Goal: Task Accomplishment & Management: Manage account settings

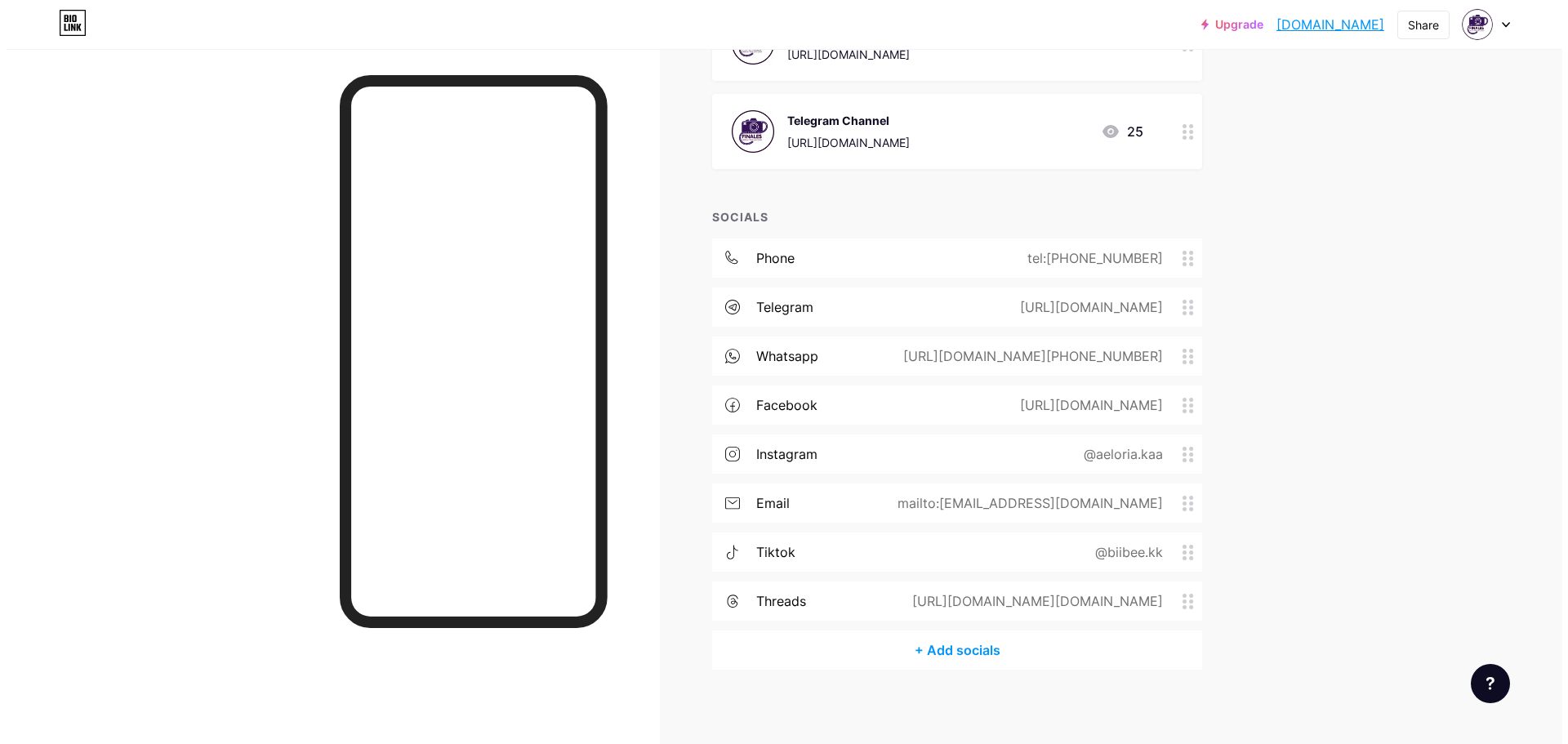
scroll to position [258, 0]
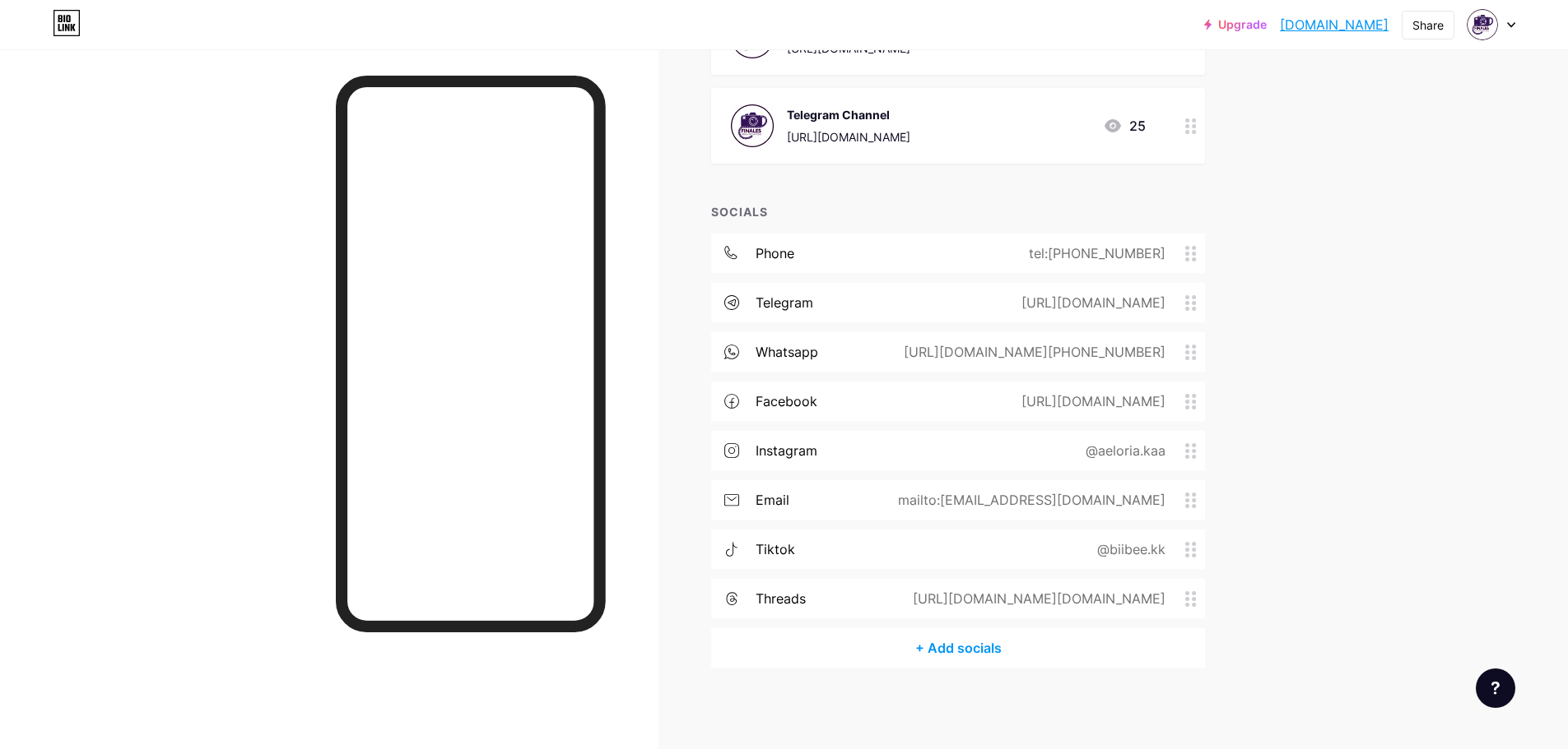
click at [991, 636] on div "+ Add socials" at bounding box center [958, 648] width 493 height 39
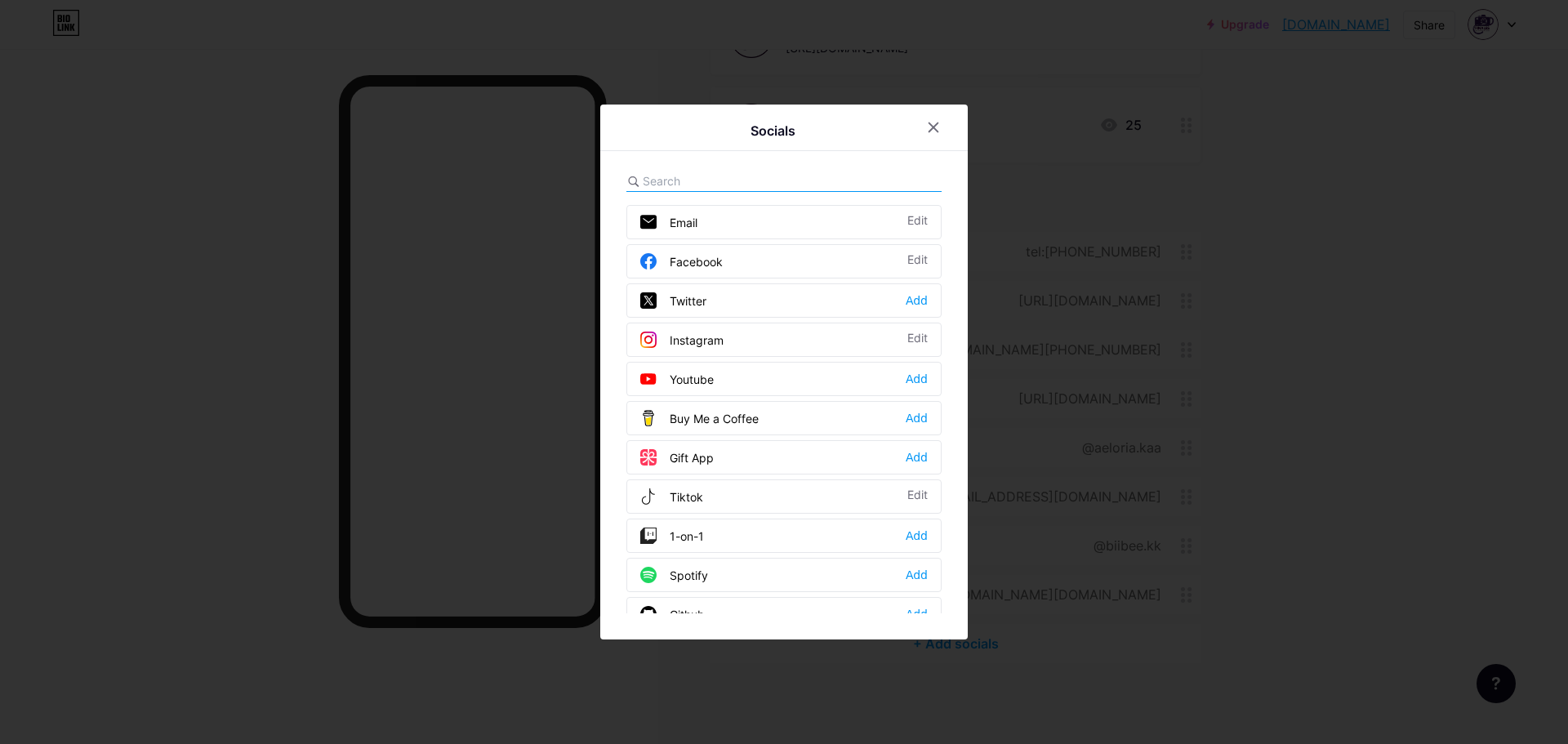
click at [740, 380] on div "Youtube Add" at bounding box center [784, 378] width 315 height 34
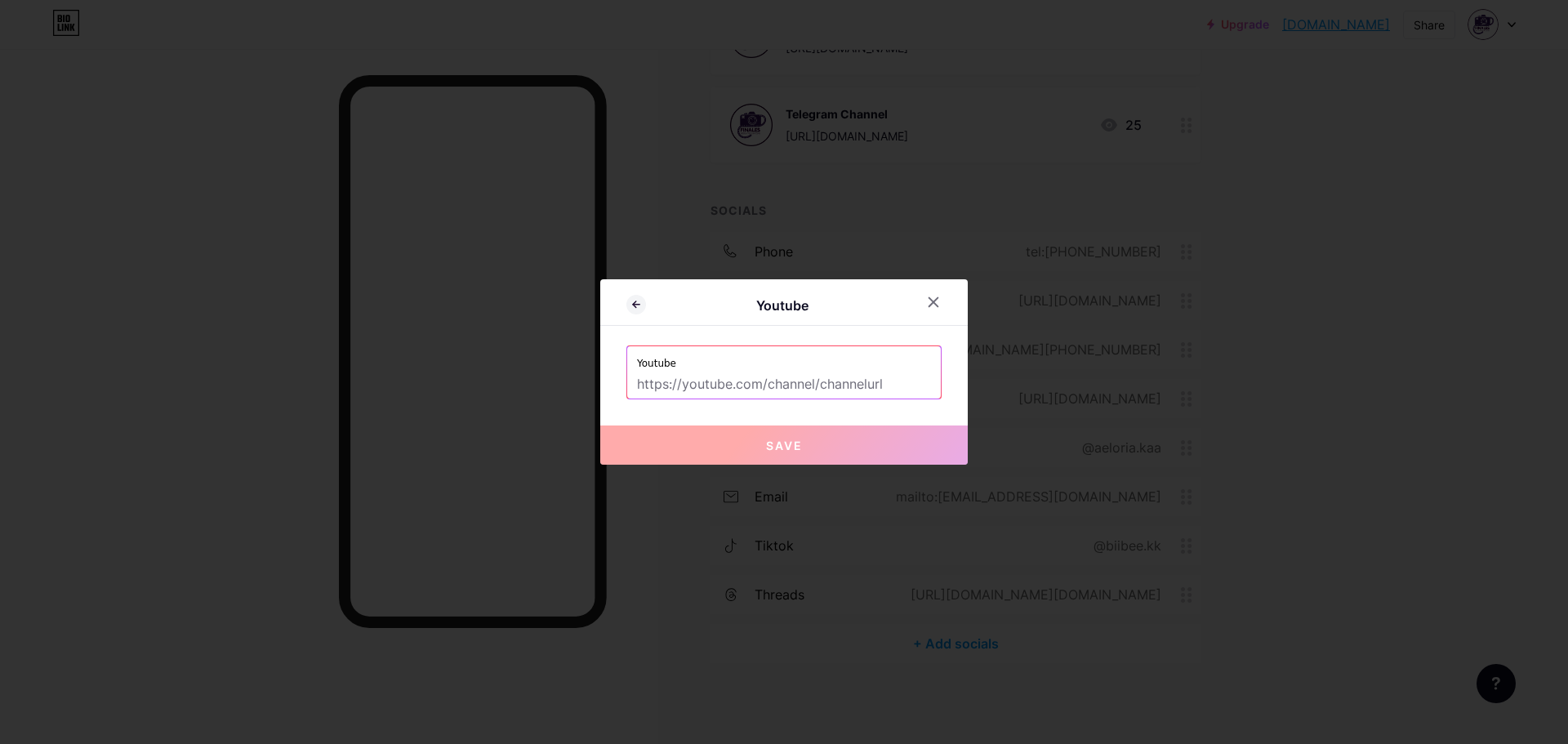
click at [754, 370] on label "Youtube" at bounding box center [784, 358] width 294 height 24
click at [796, 384] on input "text" at bounding box center [784, 385] width 294 height 28
paste input "[URL][DOMAIN_NAME][DOMAIN_NAME]"
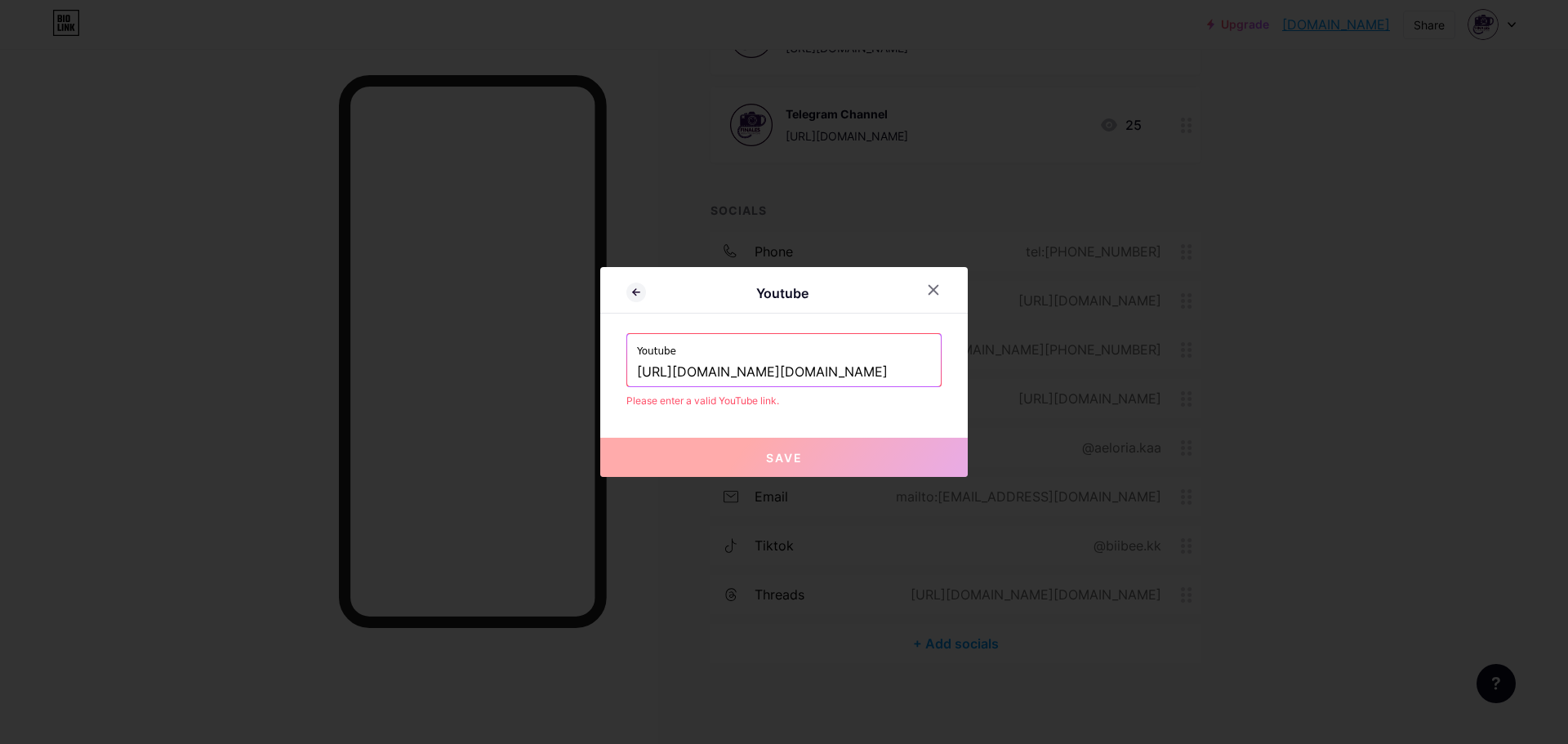
scroll to position [0, 104]
drag, startPoint x: 848, startPoint y: 363, endPoint x: 841, endPoint y: 374, distance: 13.0
click at [848, 366] on input "[URL][DOMAIN_NAME][DOMAIN_NAME]" at bounding box center [784, 373] width 294 height 28
click at [784, 376] on input "[URL][DOMAIN_NAME][DOMAIN_NAME]" at bounding box center [784, 373] width 294 height 28
type input "[URL][DOMAIN_NAME][DOMAIN_NAME]"
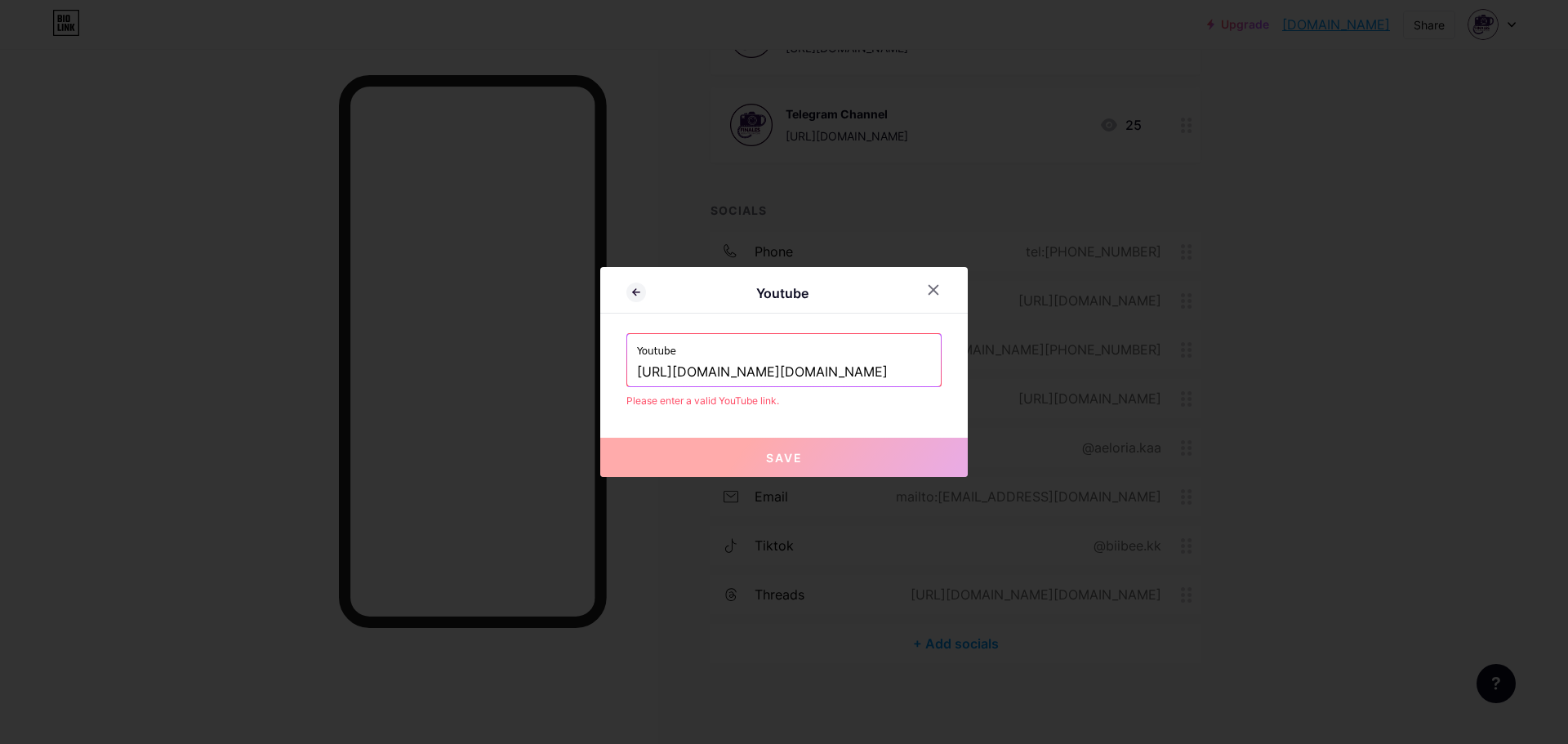
scroll to position [0, 0]
drag, startPoint x: 1192, startPoint y: 270, endPoint x: 1182, endPoint y: 271, distance: 10.0
click at [1192, 270] on div at bounding box center [784, 372] width 1568 height 744
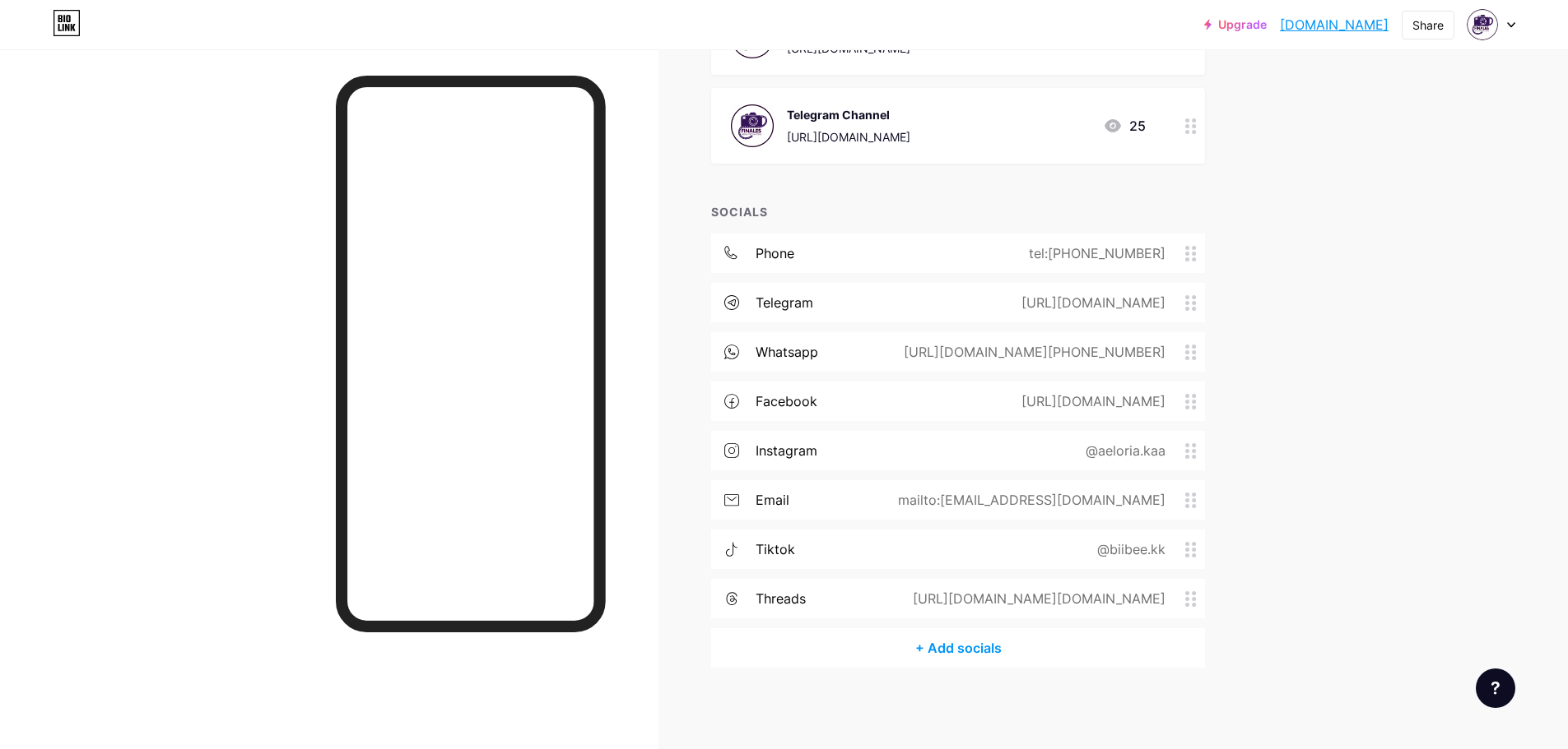
click at [999, 644] on div "+ Add socials" at bounding box center [958, 648] width 493 height 39
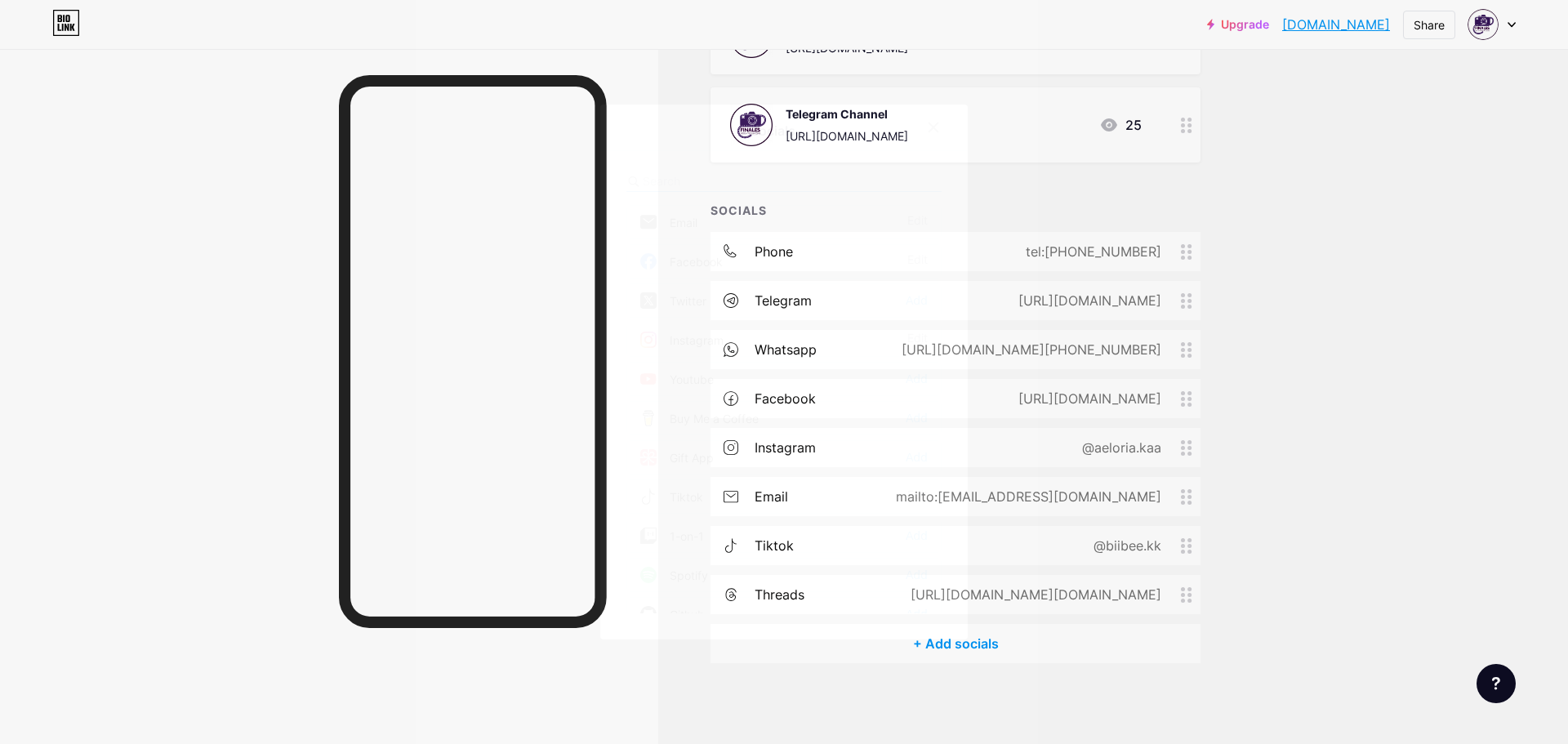
click at [739, 384] on div "Youtube Add" at bounding box center [784, 378] width 315 height 34
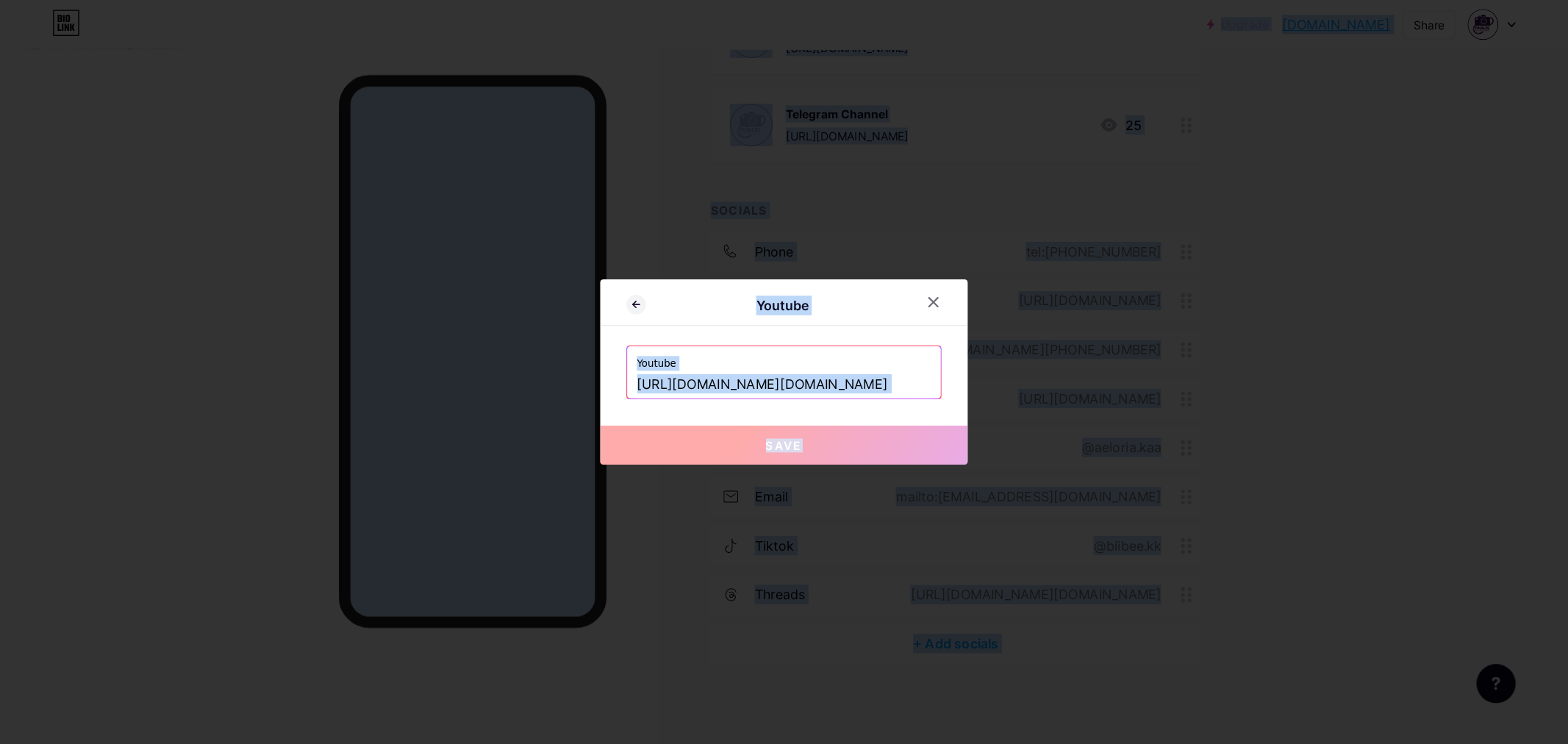
scroll to position [157, 0]
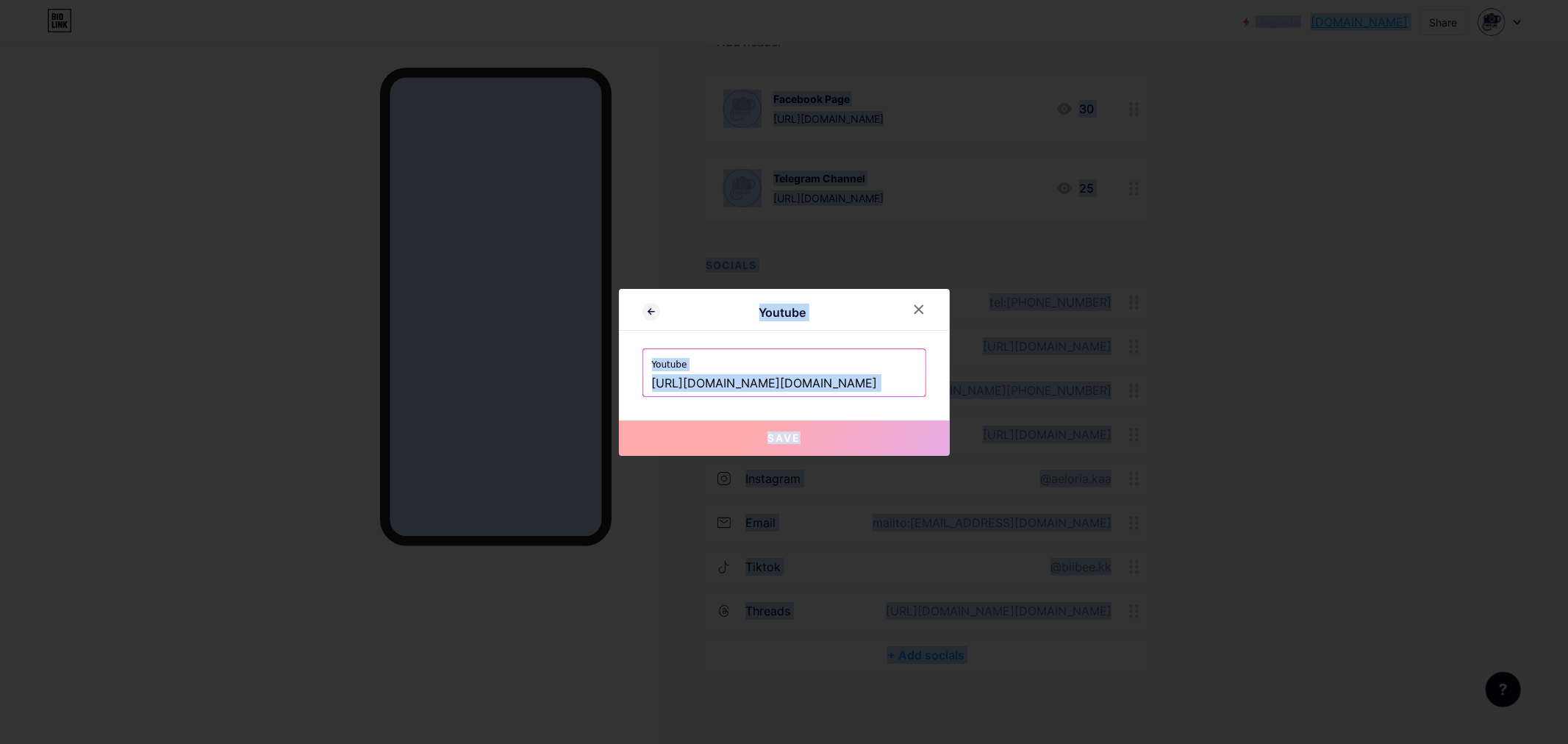
click at [893, 384] on input "[URL][DOMAIN_NAME][DOMAIN_NAME]" at bounding box center [784, 384] width 265 height 25
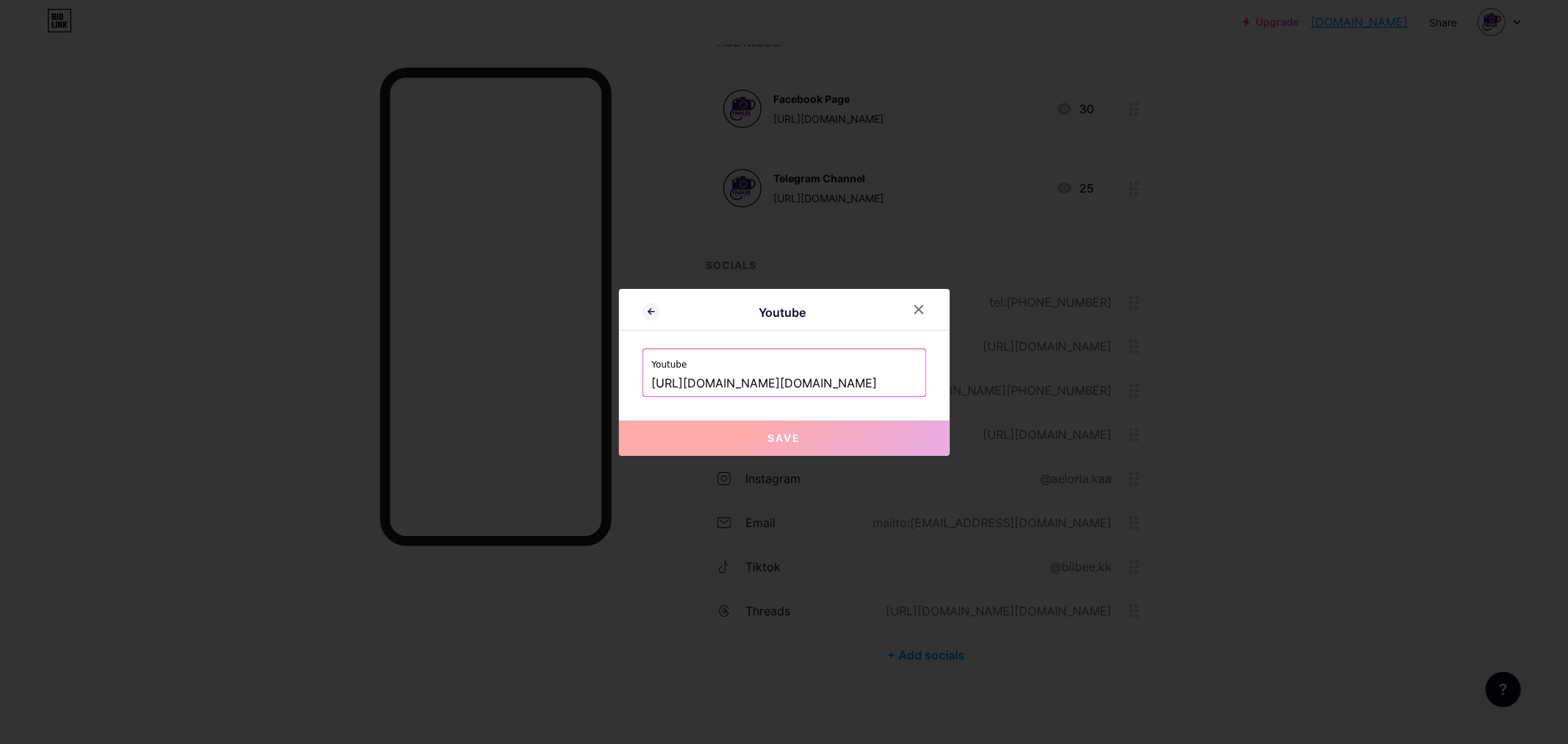
paste input "[DOMAIN_NAME][URL]"
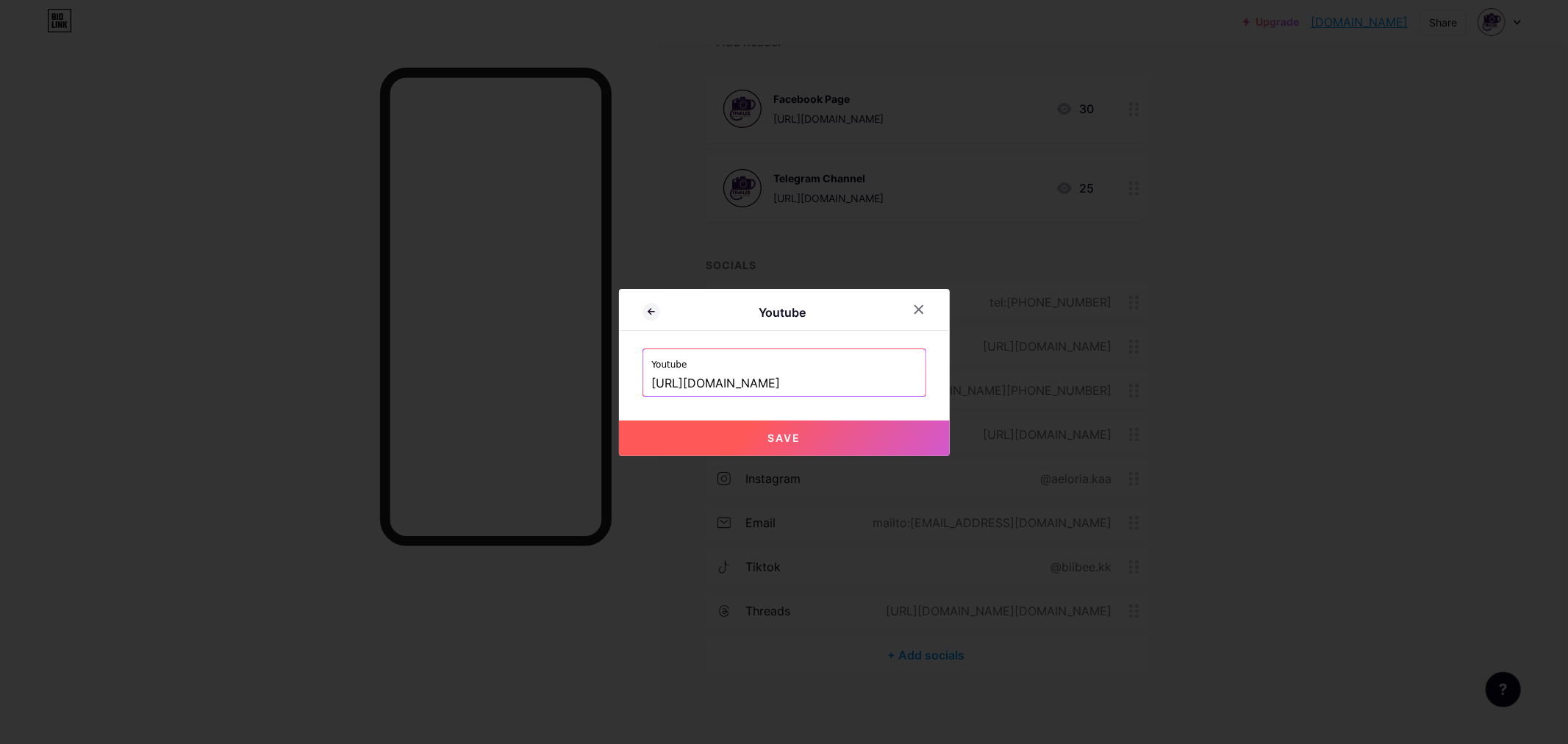
scroll to position [0, 46]
type input "[URL][DOMAIN_NAME]"
click at [853, 438] on button "Save" at bounding box center [784, 438] width 330 height 35
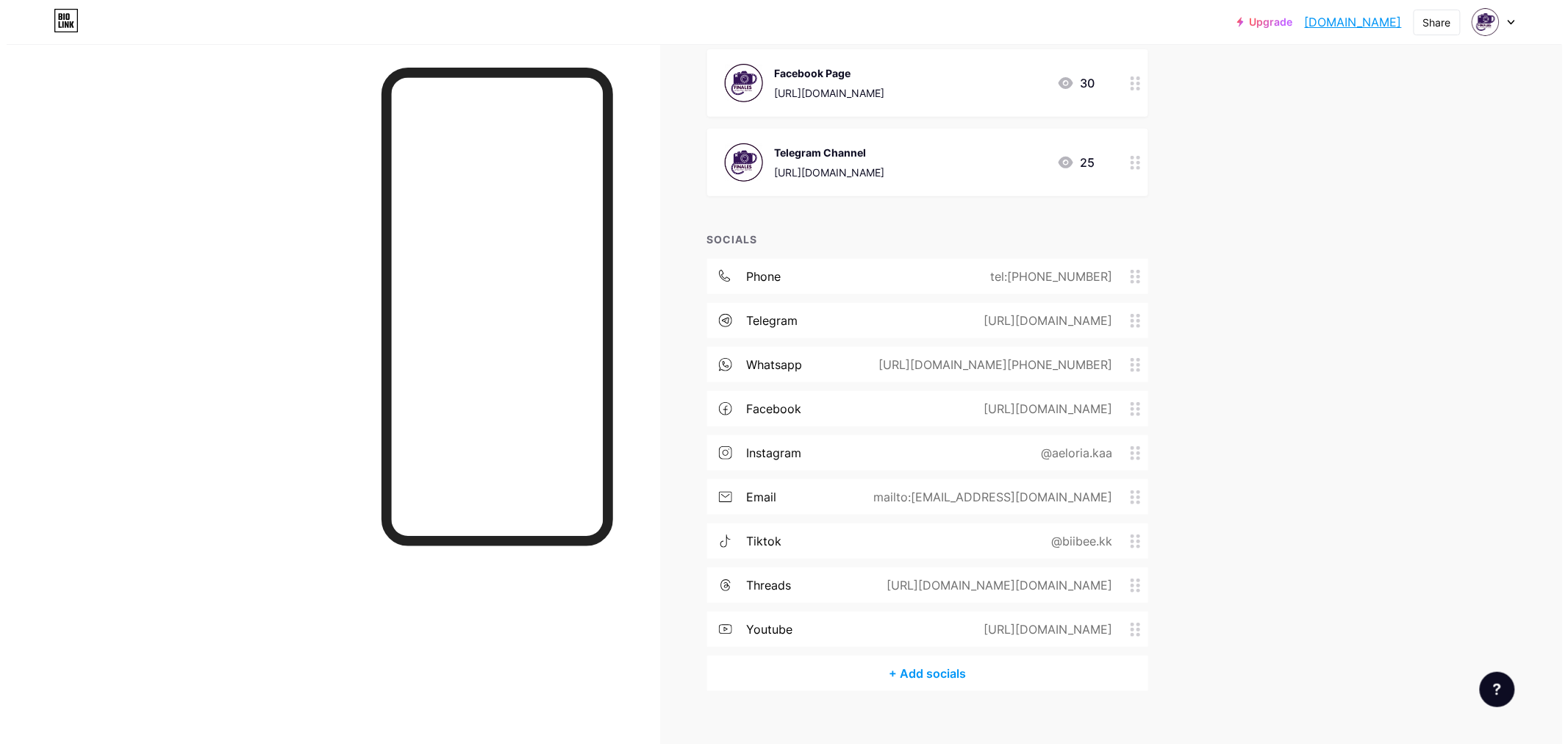
scroll to position [200, 0]
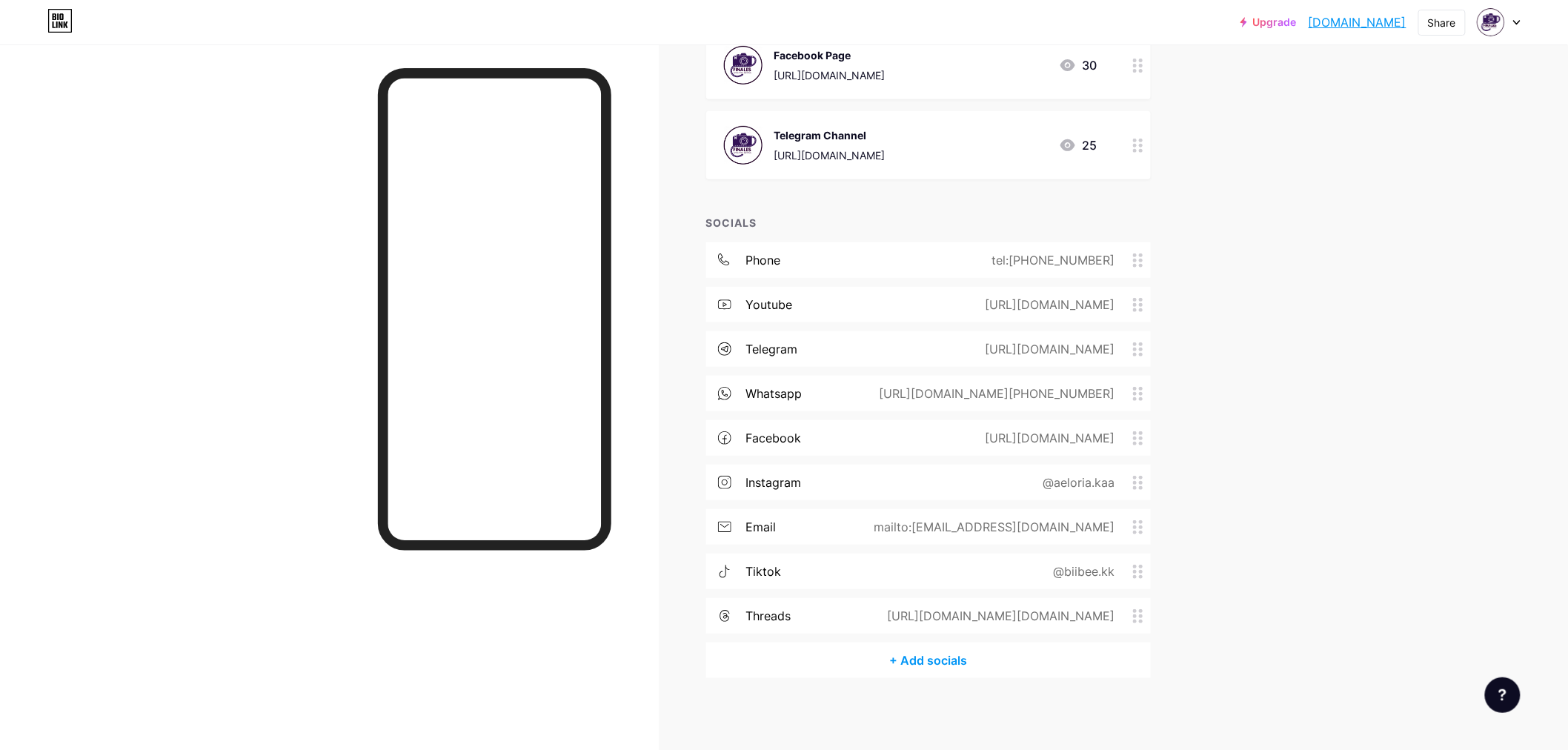
click at [1018, 554] on div "tiktok @biibee.kk" at bounding box center [928, 572] width 444 height 35
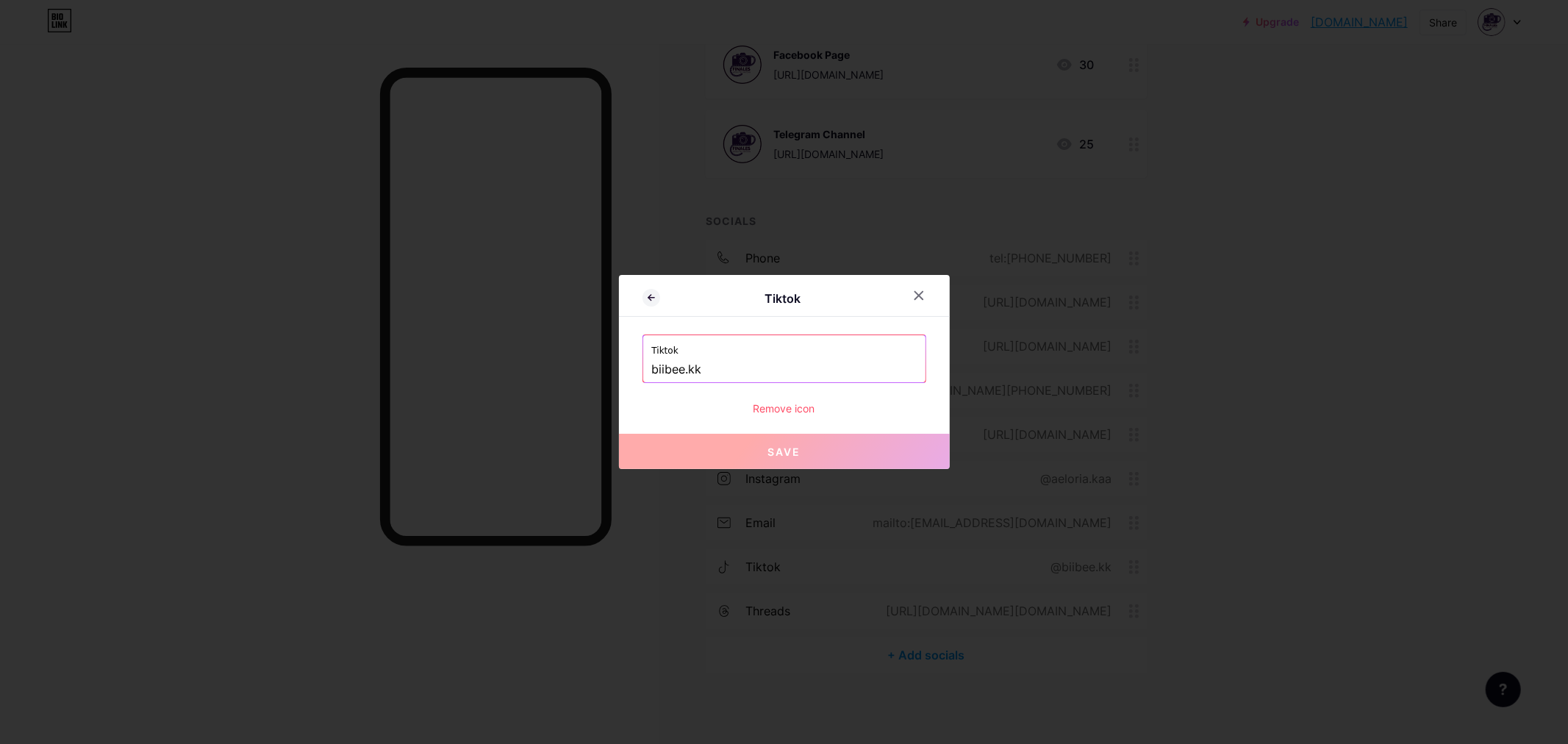
drag, startPoint x: 794, startPoint y: 372, endPoint x: 532, endPoint y: 372, distance: 262.0
click at [532, 372] on div "Tiktok Tiktok biibee.kk Remove icon Save" at bounding box center [784, 372] width 1568 height 744
paste input "[URL][DOMAIN_NAME][DOMAIN_NAME]"
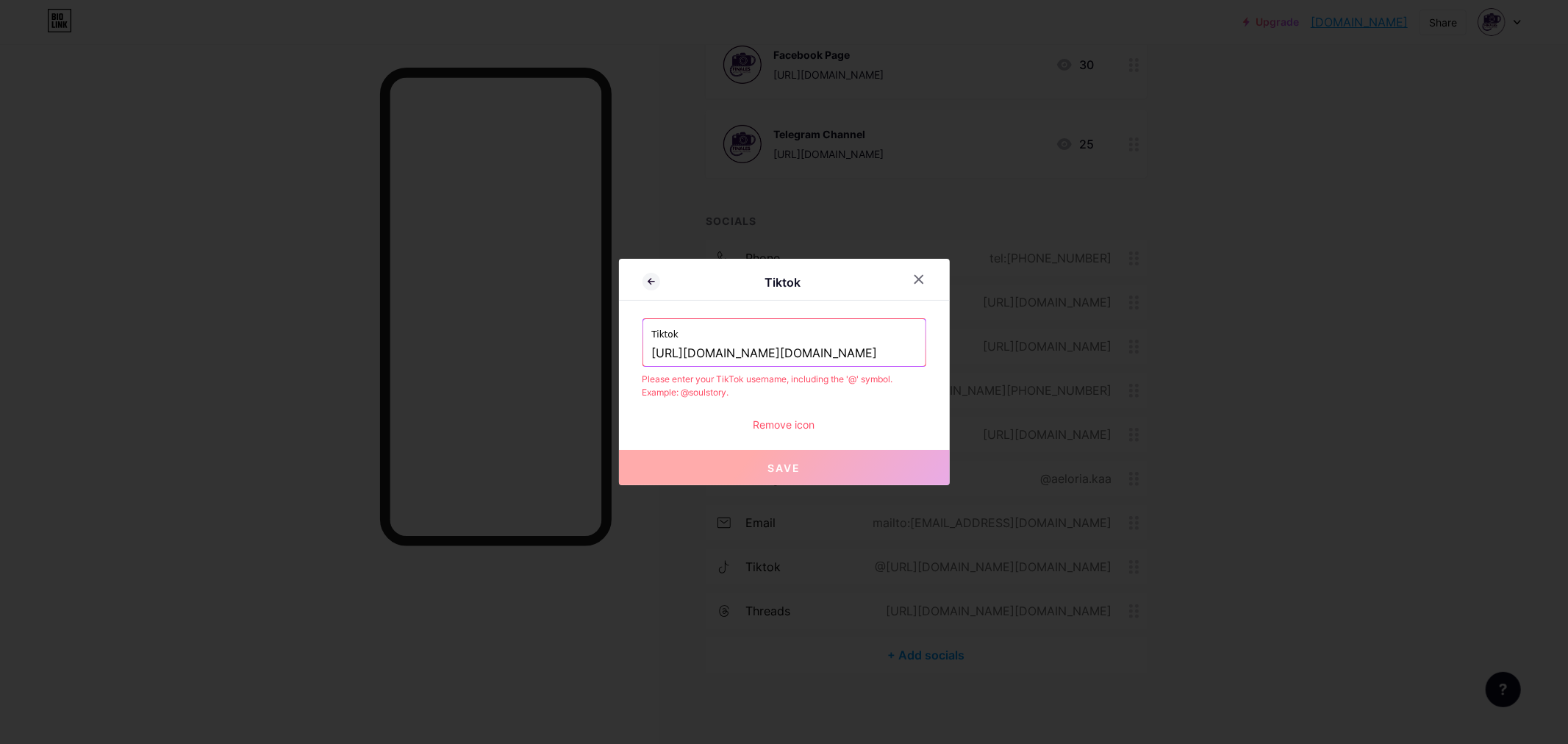
scroll to position [0, 93]
type input "[URL][DOMAIN_NAME][DOMAIN_NAME]"
click at [913, 276] on icon at bounding box center [919, 280] width 12 height 12
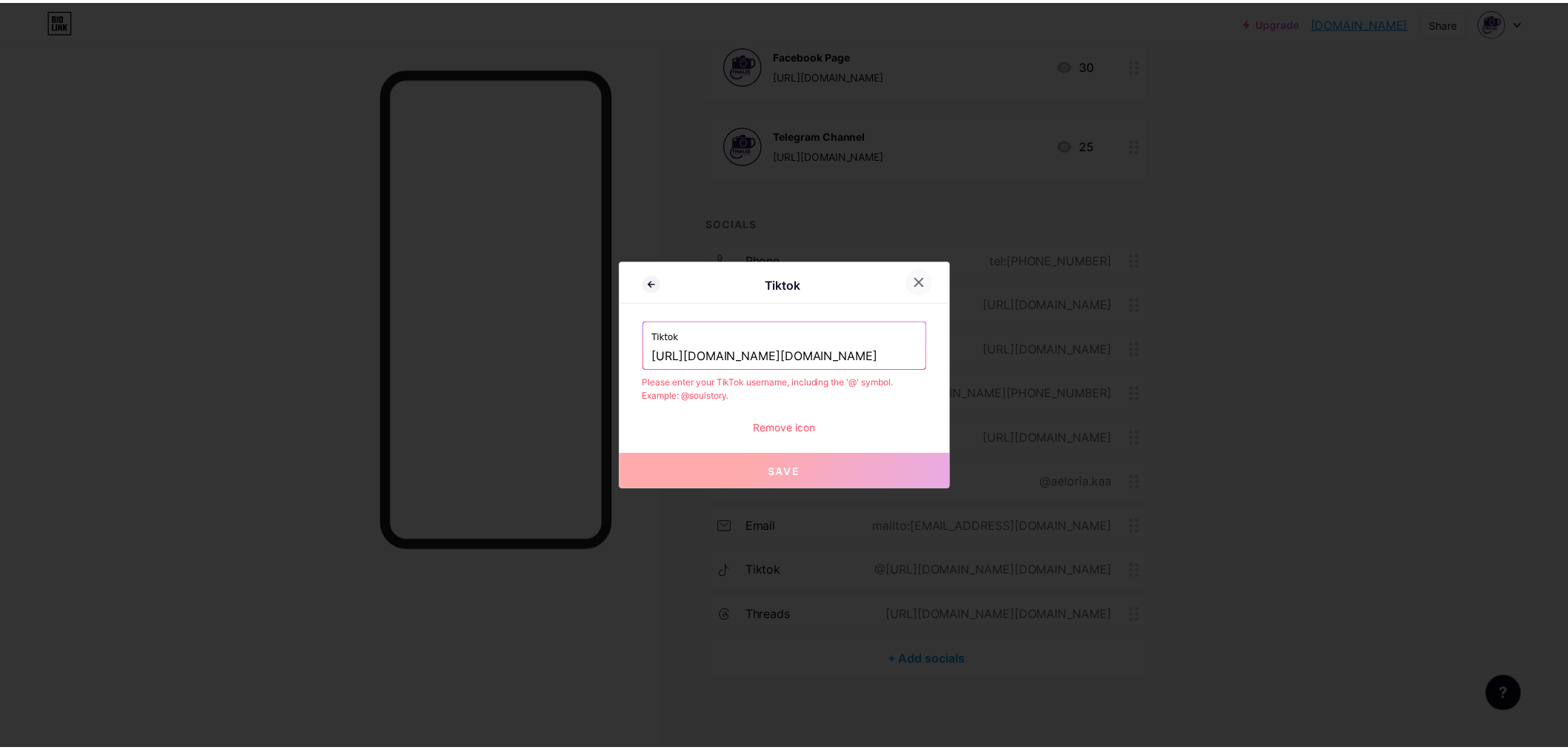
scroll to position [0, 0]
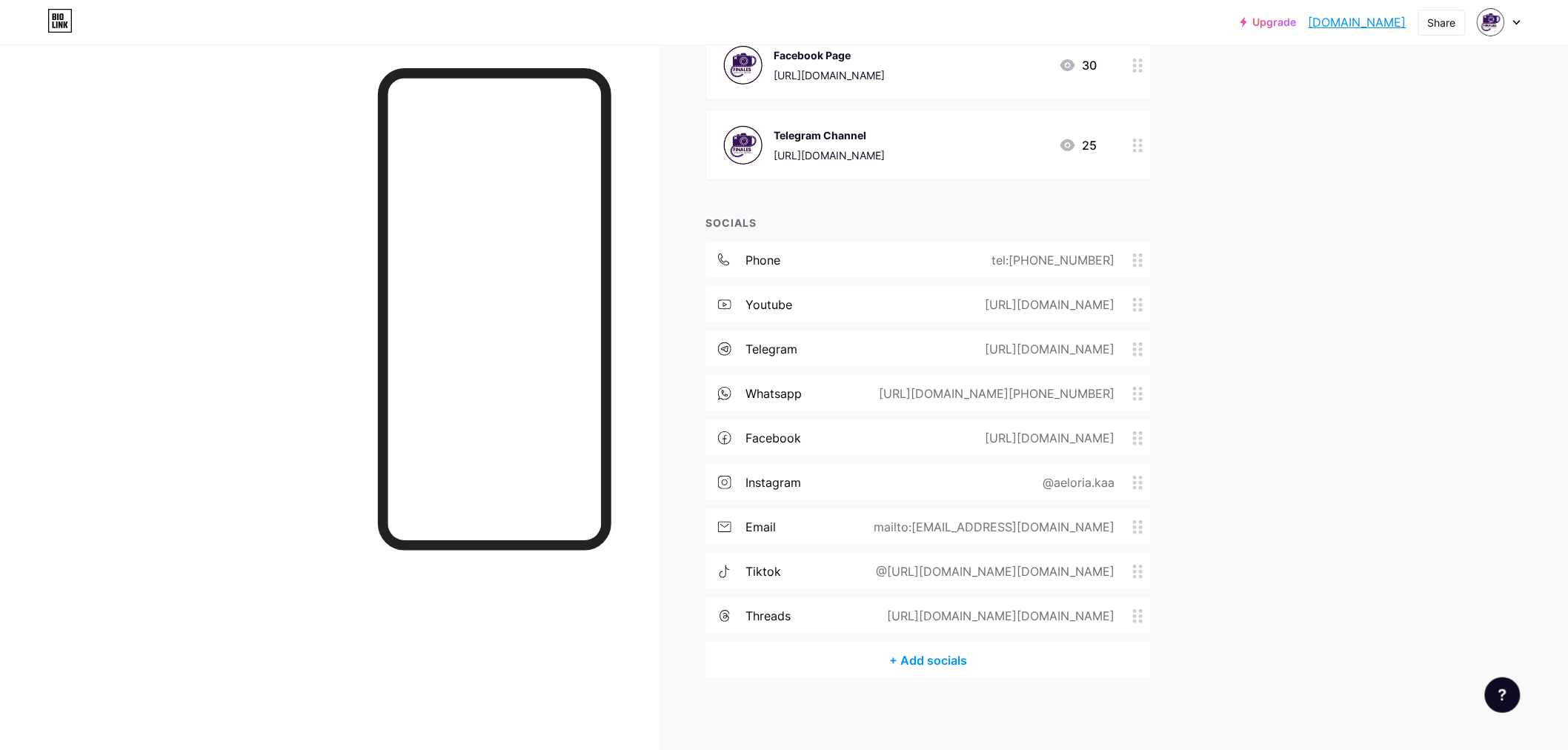
click at [1033, 566] on div "@[URL][DOMAIN_NAME][DOMAIN_NAME]" at bounding box center [993, 571] width 280 height 18
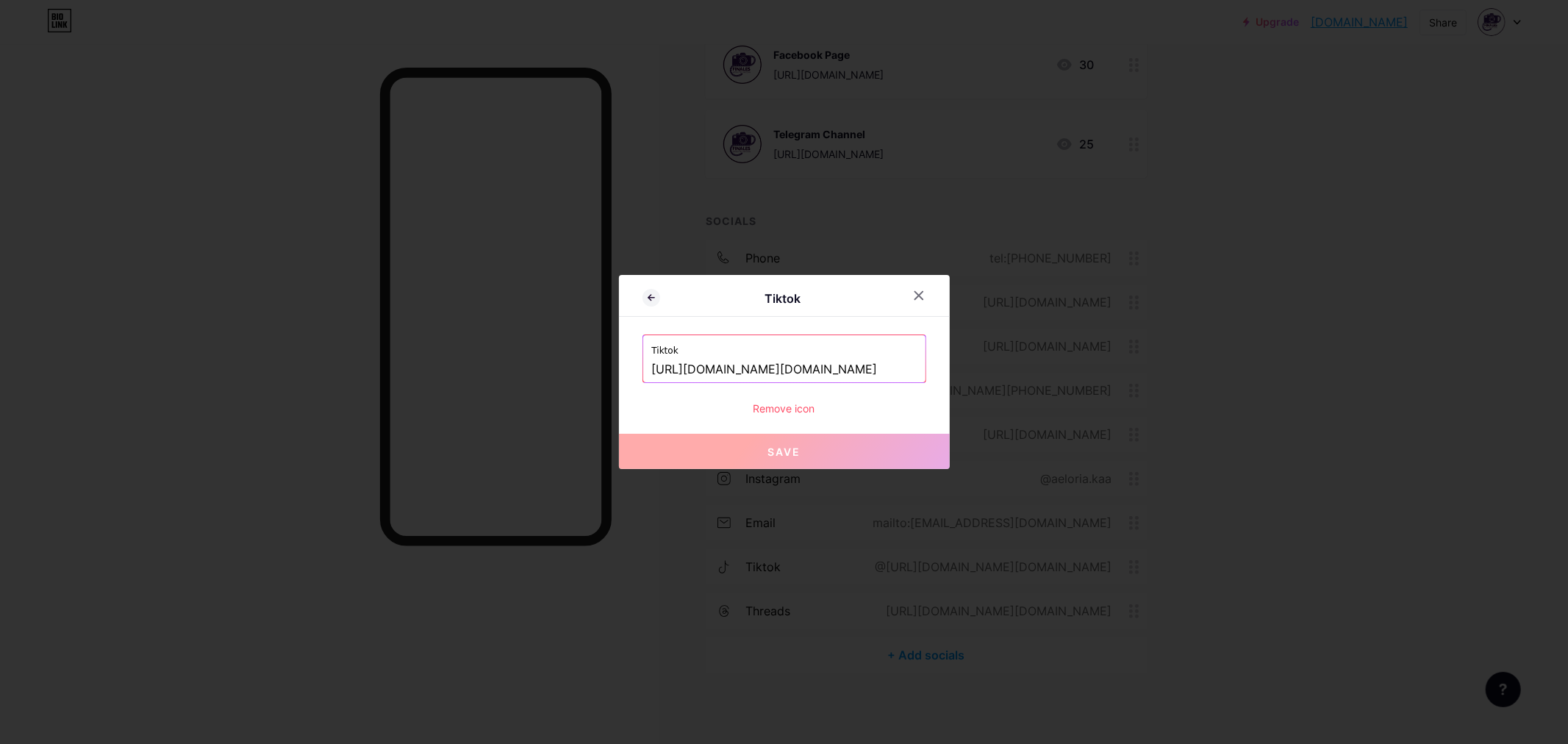
click at [1035, 556] on div at bounding box center [784, 372] width 1568 height 744
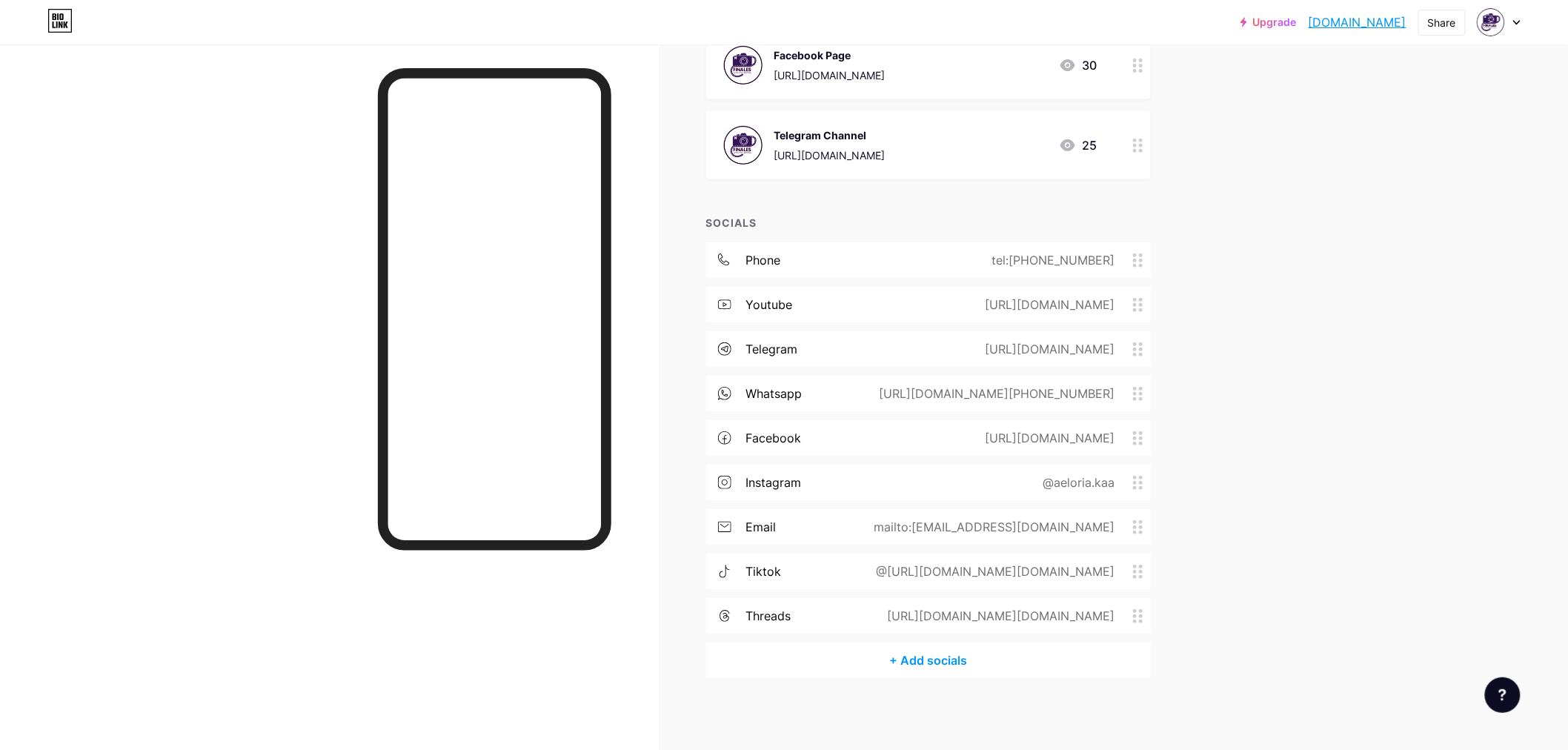
click at [877, 564] on div "@[URL][DOMAIN_NAME][DOMAIN_NAME]" at bounding box center [993, 571] width 280 height 18
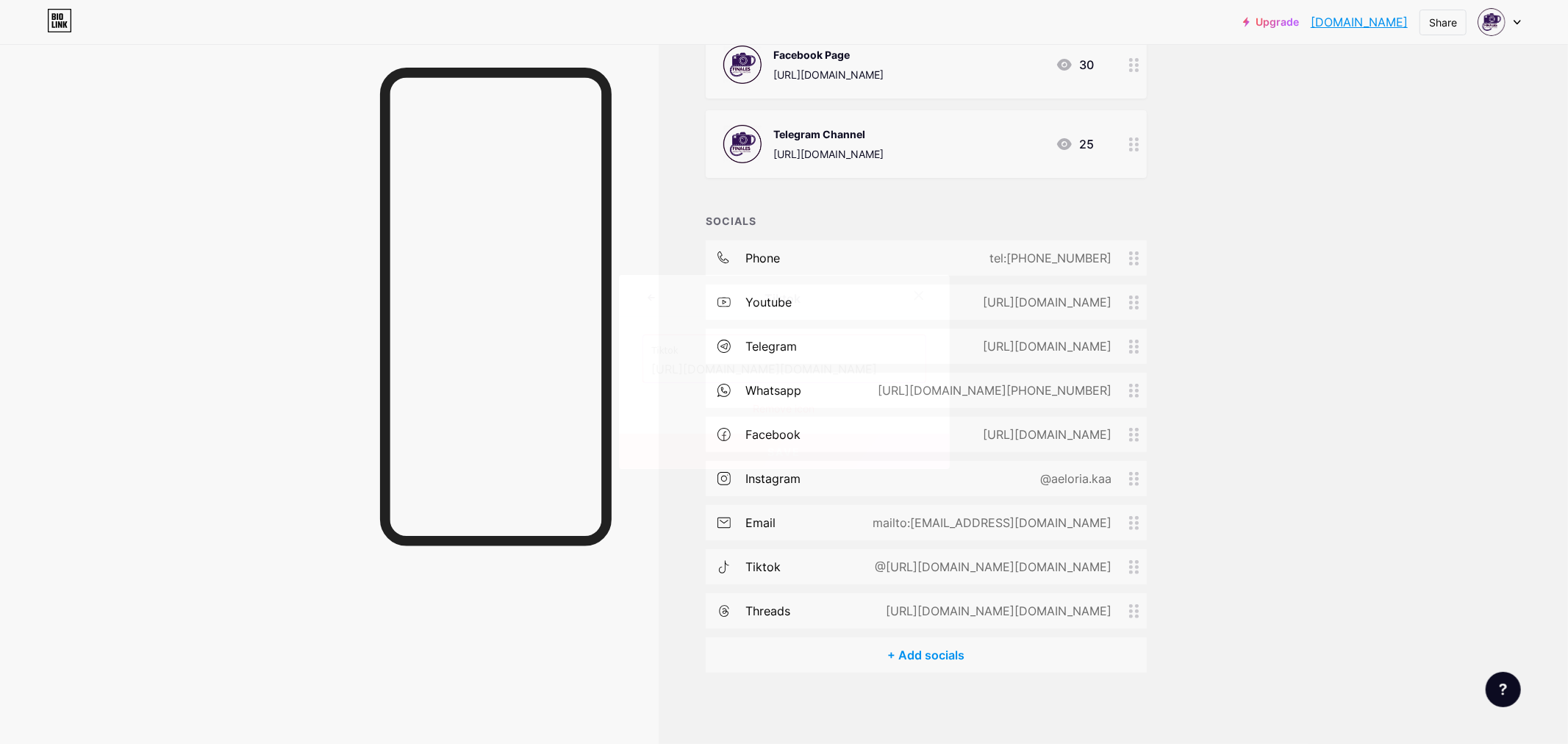
click at [876, 372] on input "[URL][DOMAIN_NAME][DOMAIN_NAME]" at bounding box center [784, 370] width 265 height 25
paste input "[DOMAIN_NAME][URL][DOMAIN_NAME]"
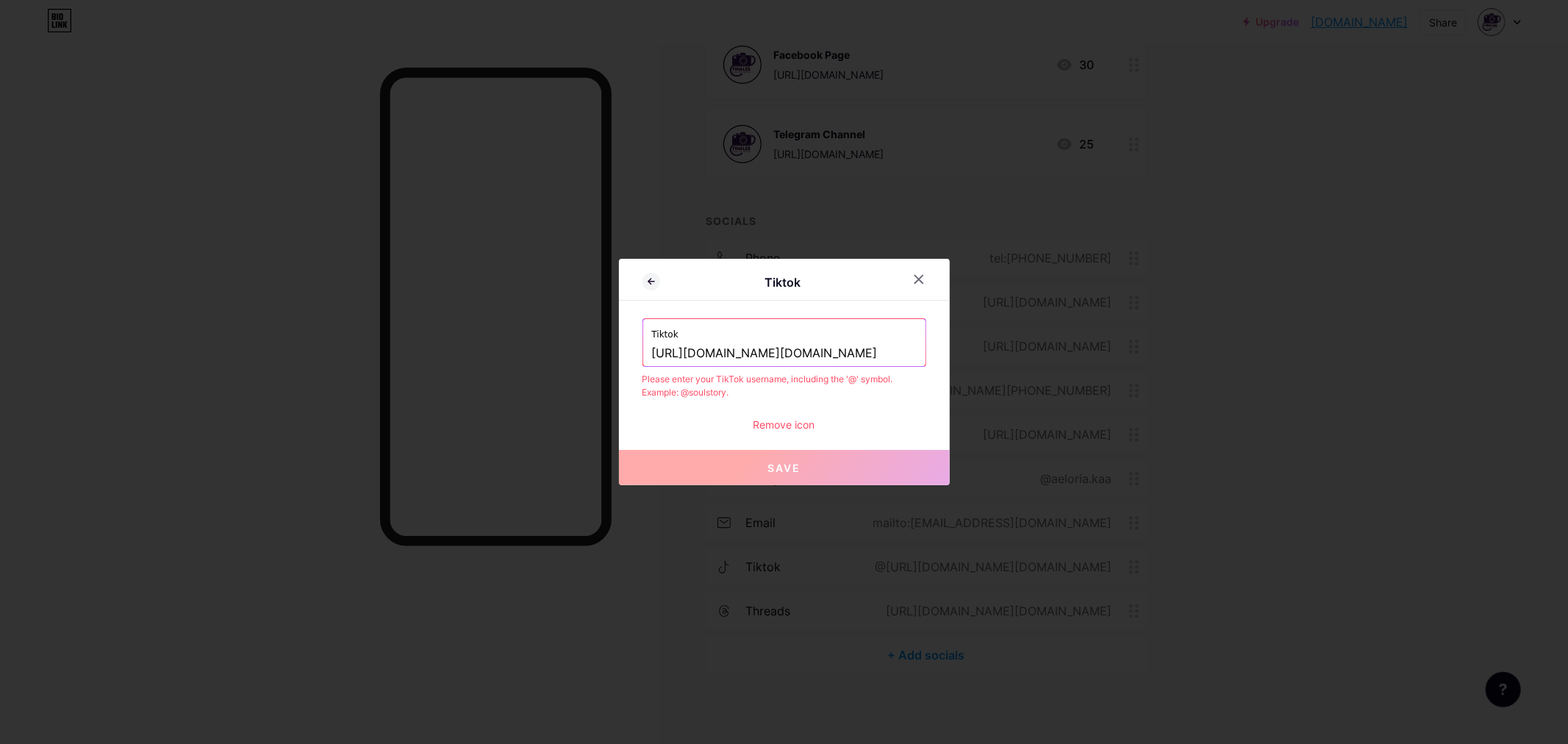
click at [824, 353] on input "[URL][DOMAIN_NAME][DOMAIN_NAME]" at bounding box center [784, 354] width 265 height 25
click at [824, 471] on button "Save" at bounding box center [784, 468] width 330 height 35
click at [844, 355] on input "[URL][DOMAIN_NAME][DOMAIN_NAME]" at bounding box center [784, 354] width 265 height 25
drag, startPoint x: 754, startPoint y: 355, endPoint x: 598, endPoint y: 357, distance: 156.0
click at [598, 357] on div "Tiktok Tiktok [URL][DOMAIN_NAME][DOMAIN_NAME] Please enter your TikTok username…" at bounding box center [784, 372] width 1568 height 744
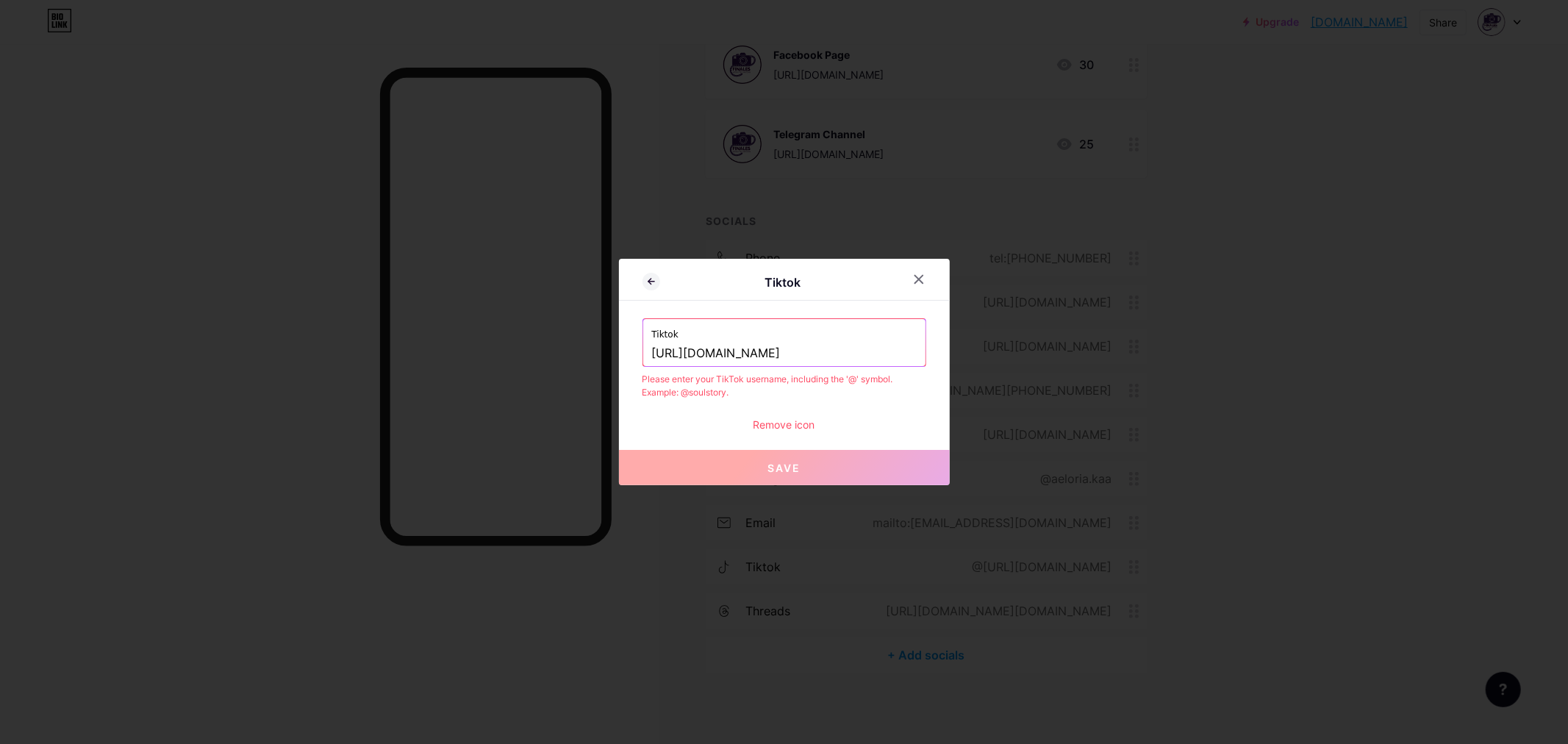
drag, startPoint x: 785, startPoint y: 352, endPoint x: 785, endPoint y: 363, distance: 11.0
click at [784, 352] on input "[URL][DOMAIN_NAME]" at bounding box center [784, 354] width 265 height 25
click at [652, 348] on input "[URL][DOMAIN_NAME]" at bounding box center [784, 354] width 265 height 25
click at [643, 348] on div "Tiktok [URL][DOMAIN_NAME]" at bounding box center [784, 342] width 282 height 47
click at [652, 351] on input "[URL][DOMAIN_NAME]" at bounding box center [784, 354] width 265 height 25
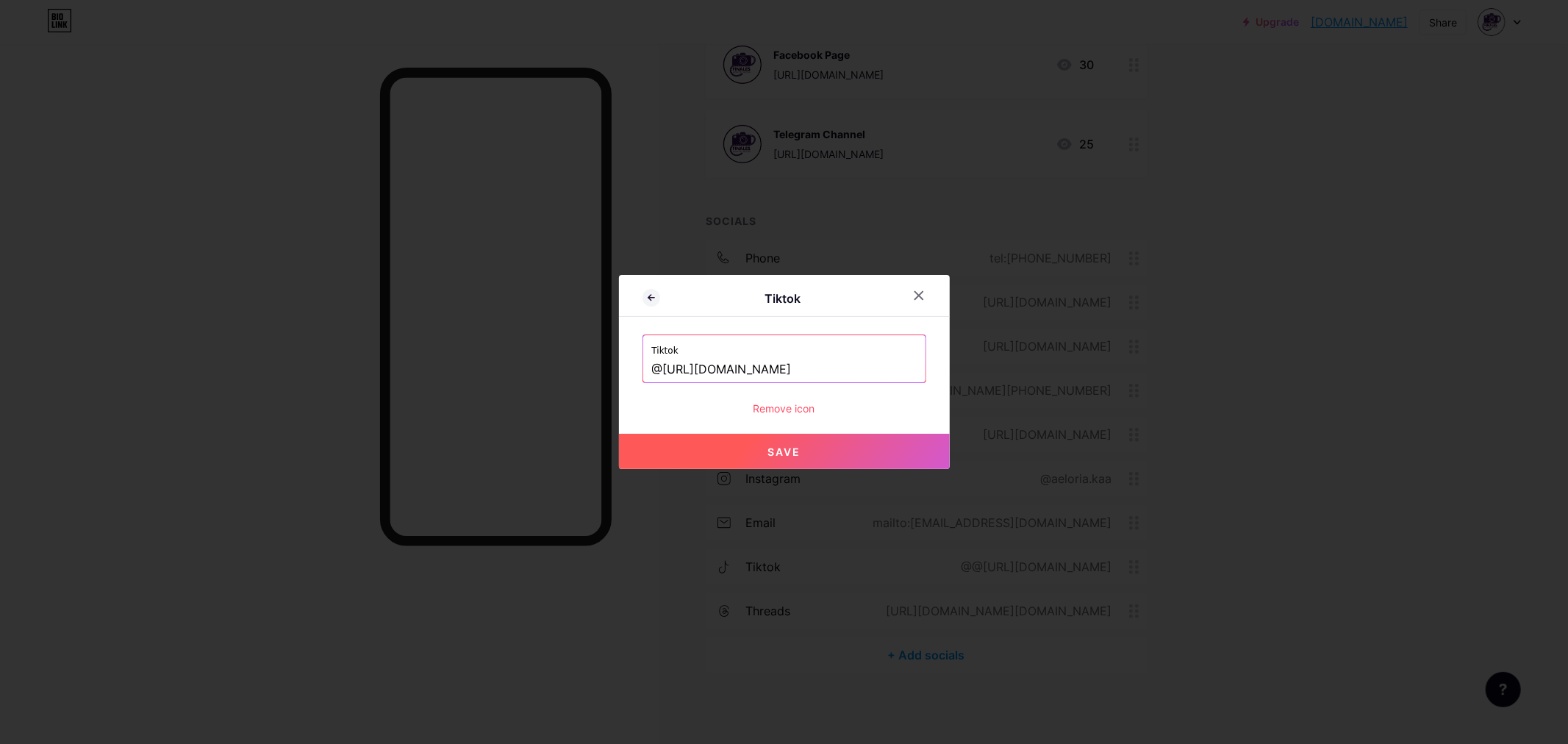
click at [732, 459] on button "Save" at bounding box center [784, 452] width 330 height 35
type input "[URL][DOMAIN_NAME][DOMAIN_NAME]"
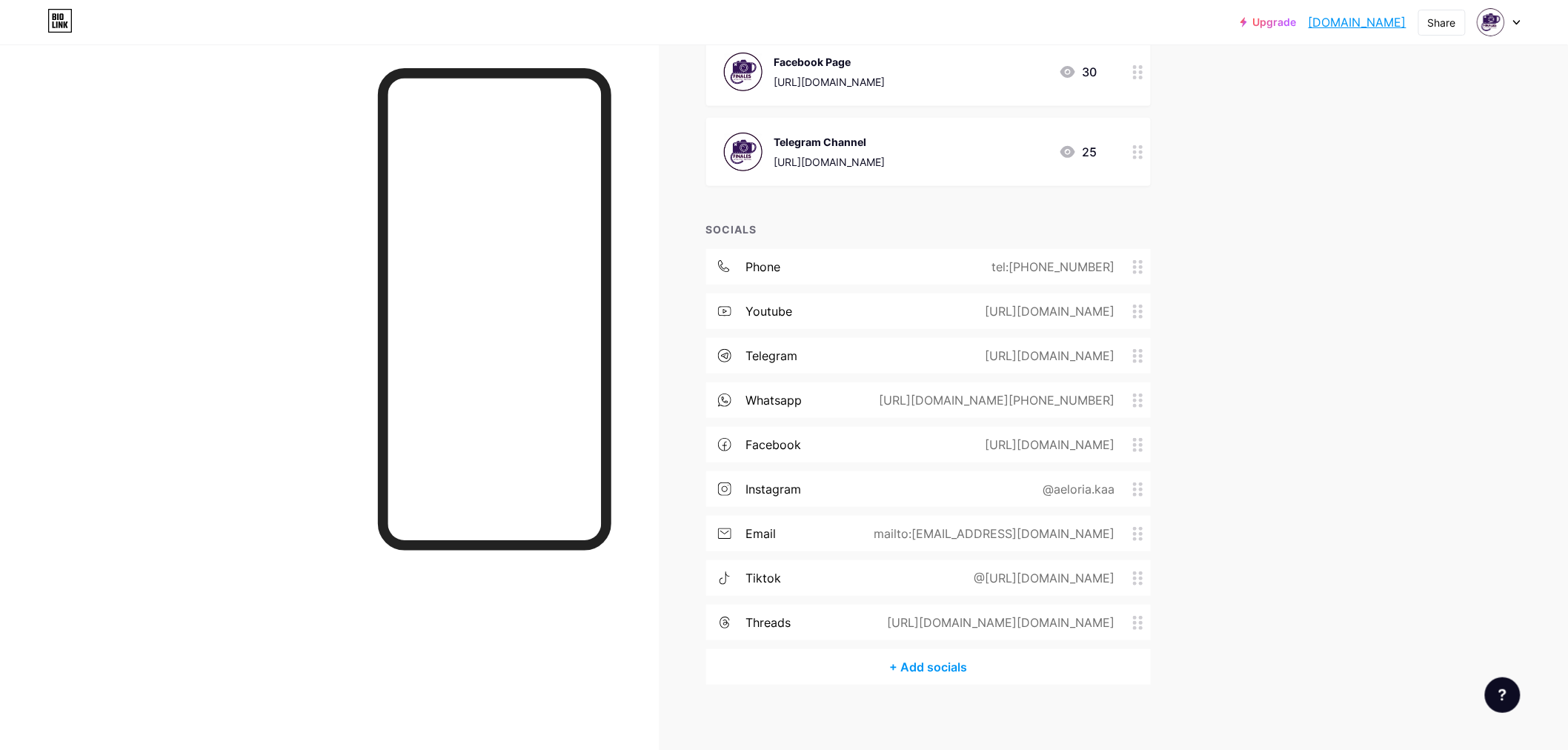
scroll to position [120, 0]
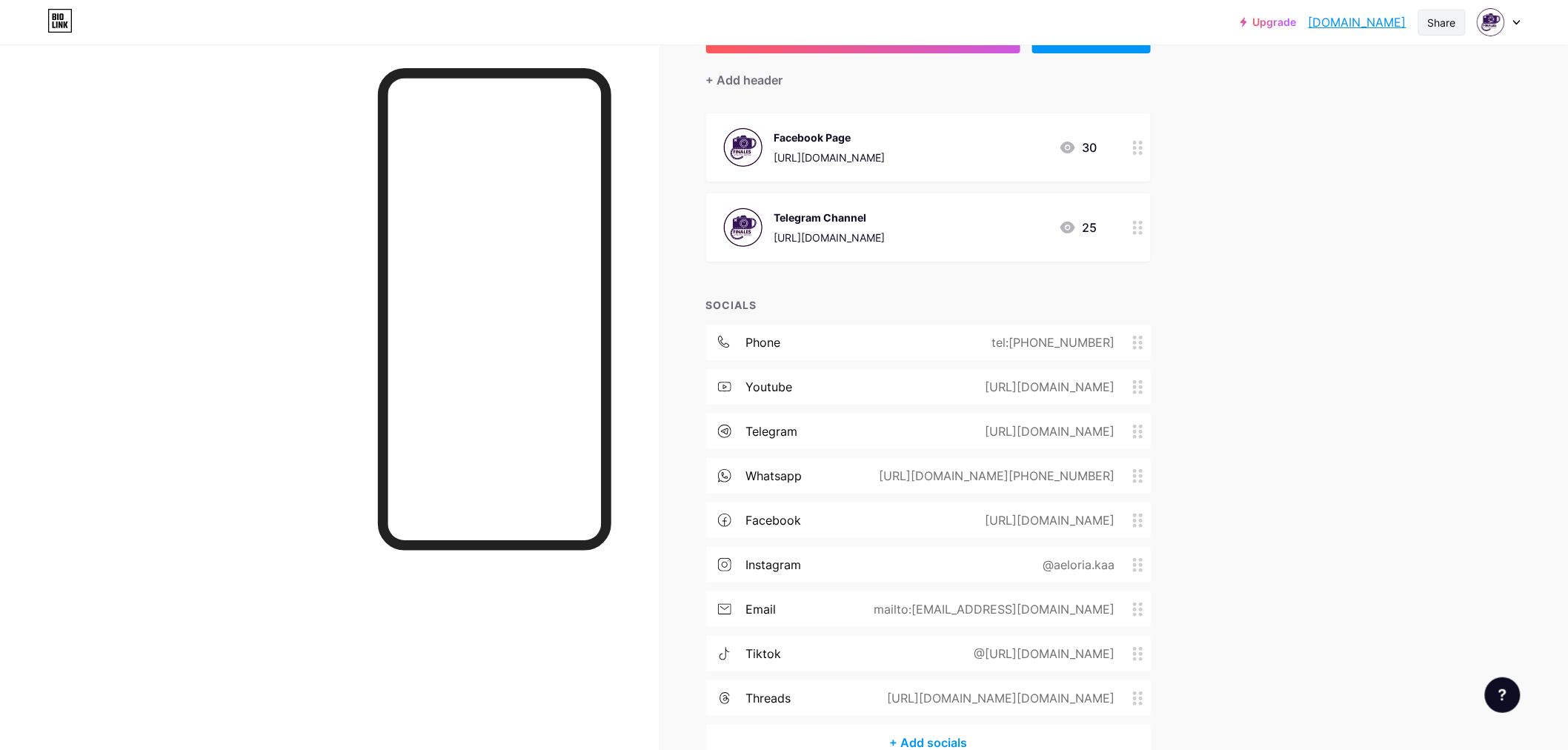
click at [1411, 21] on div "Share" at bounding box center [1441, 23] width 28 height 15
drag, startPoint x: 1393, startPoint y: 289, endPoint x: 1231, endPoint y: 310, distance: 163.4
click at [1393, 290] on div "Upgrade finales.bio.lin... [DOMAIN_NAME] Share Copy link [DOMAIN_NAME] Get my Q…" at bounding box center [784, 357] width 1568 height 955
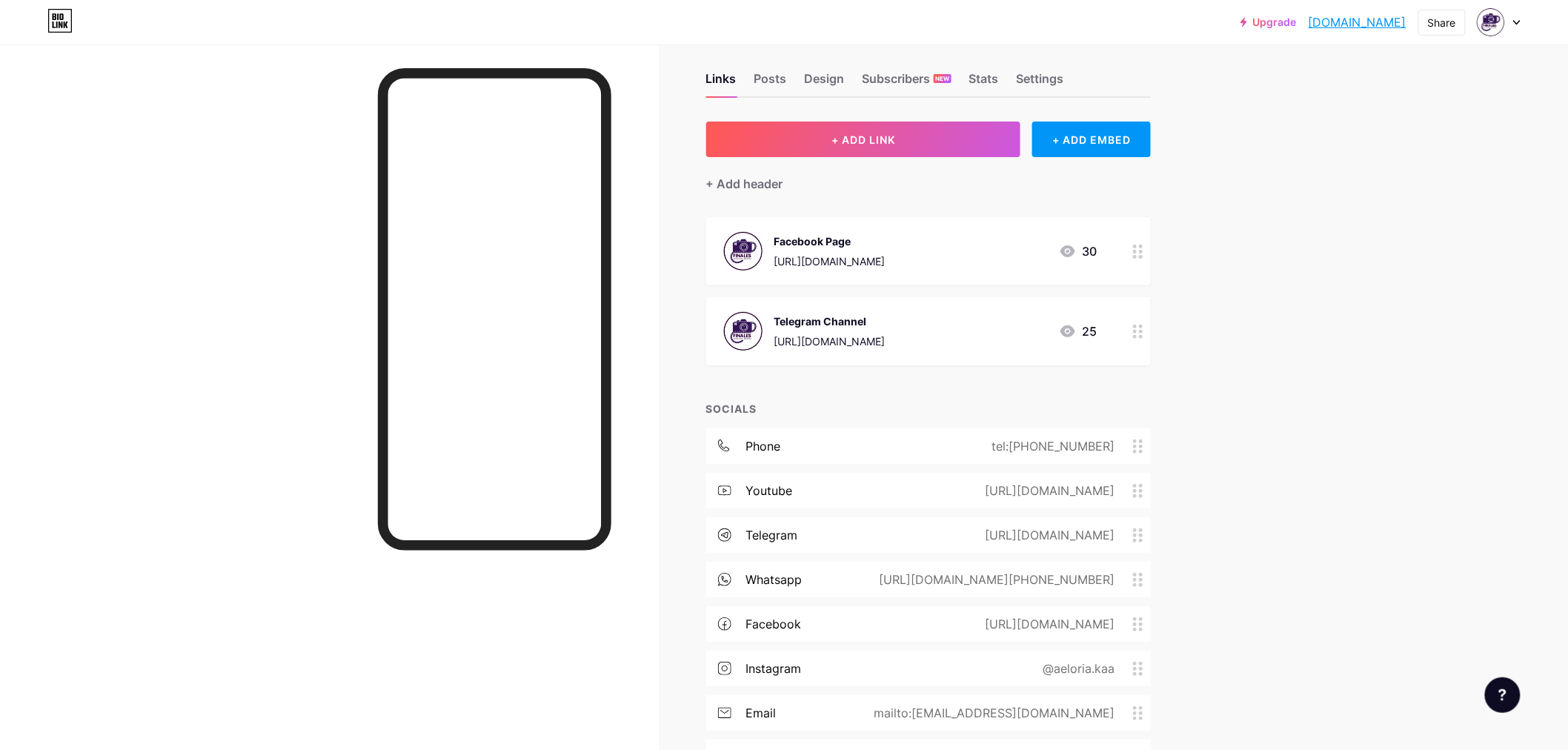
scroll to position [0, 0]
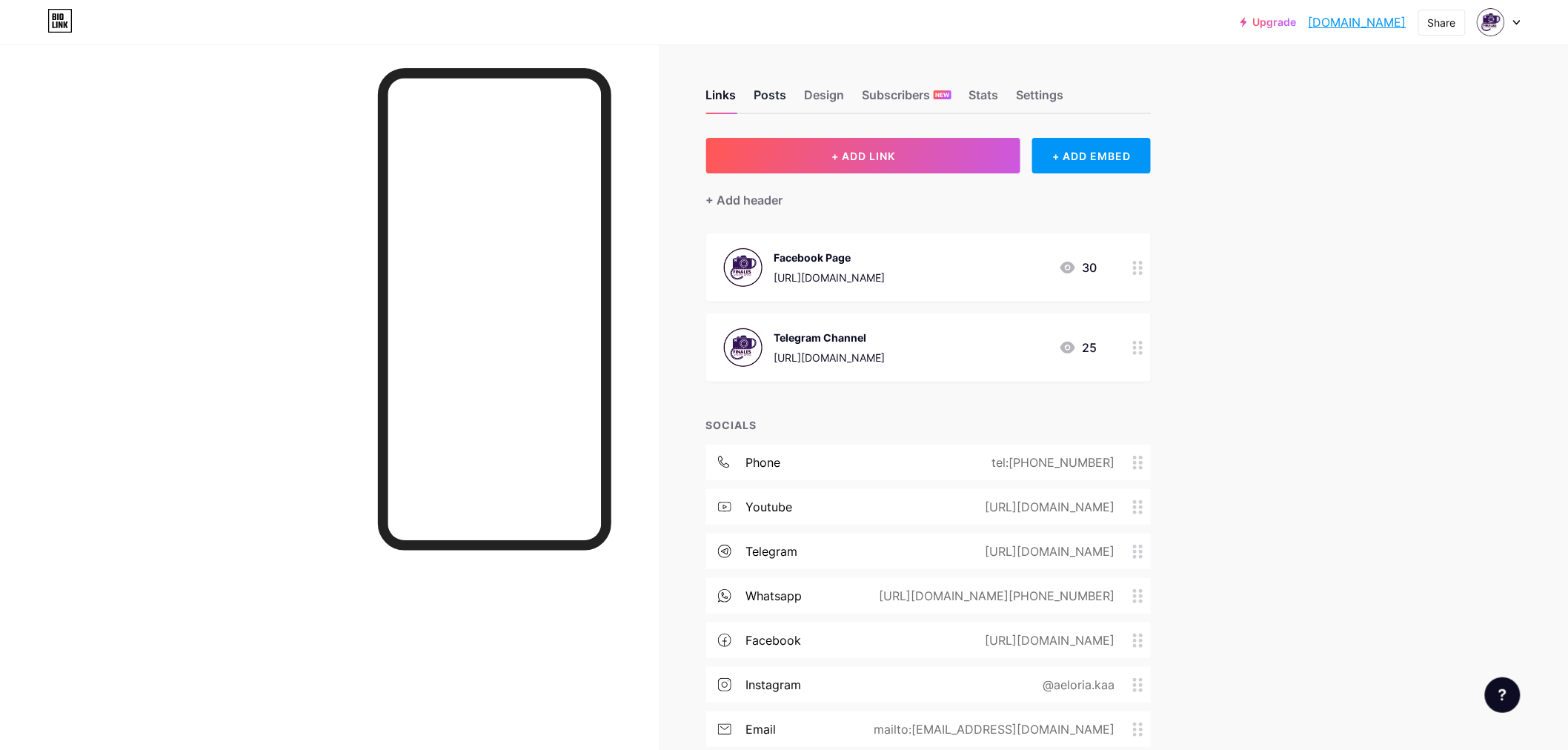
click at [787, 93] on div "Posts" at bounding box center [771, 99] width 33 height 27
click at [840, 99] on div "Design" at bounding box center [824, 99] width 40 height 27
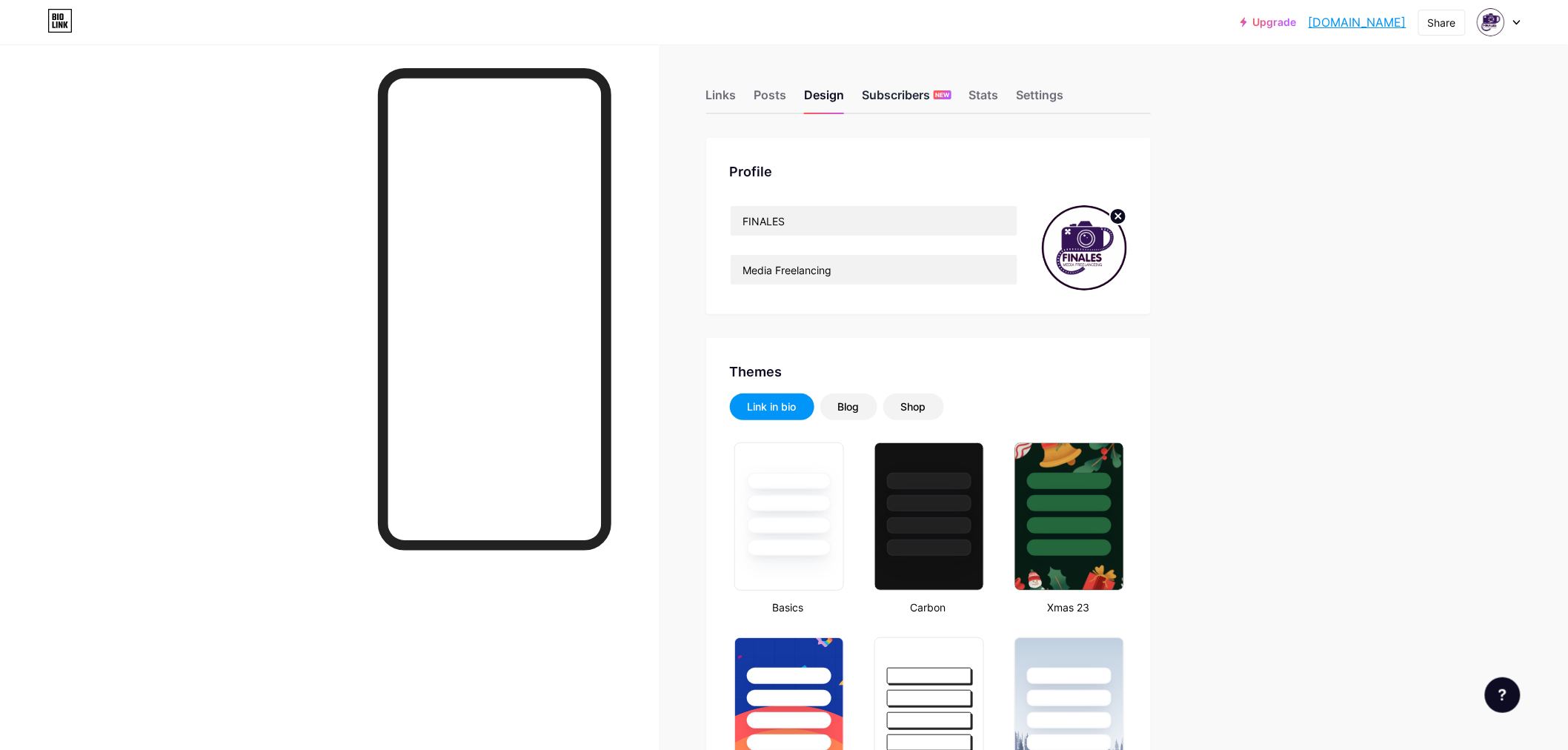
click at [871, 94] on div "Subscribers NEW" at bounding box center [907, 99] width 89 height 27
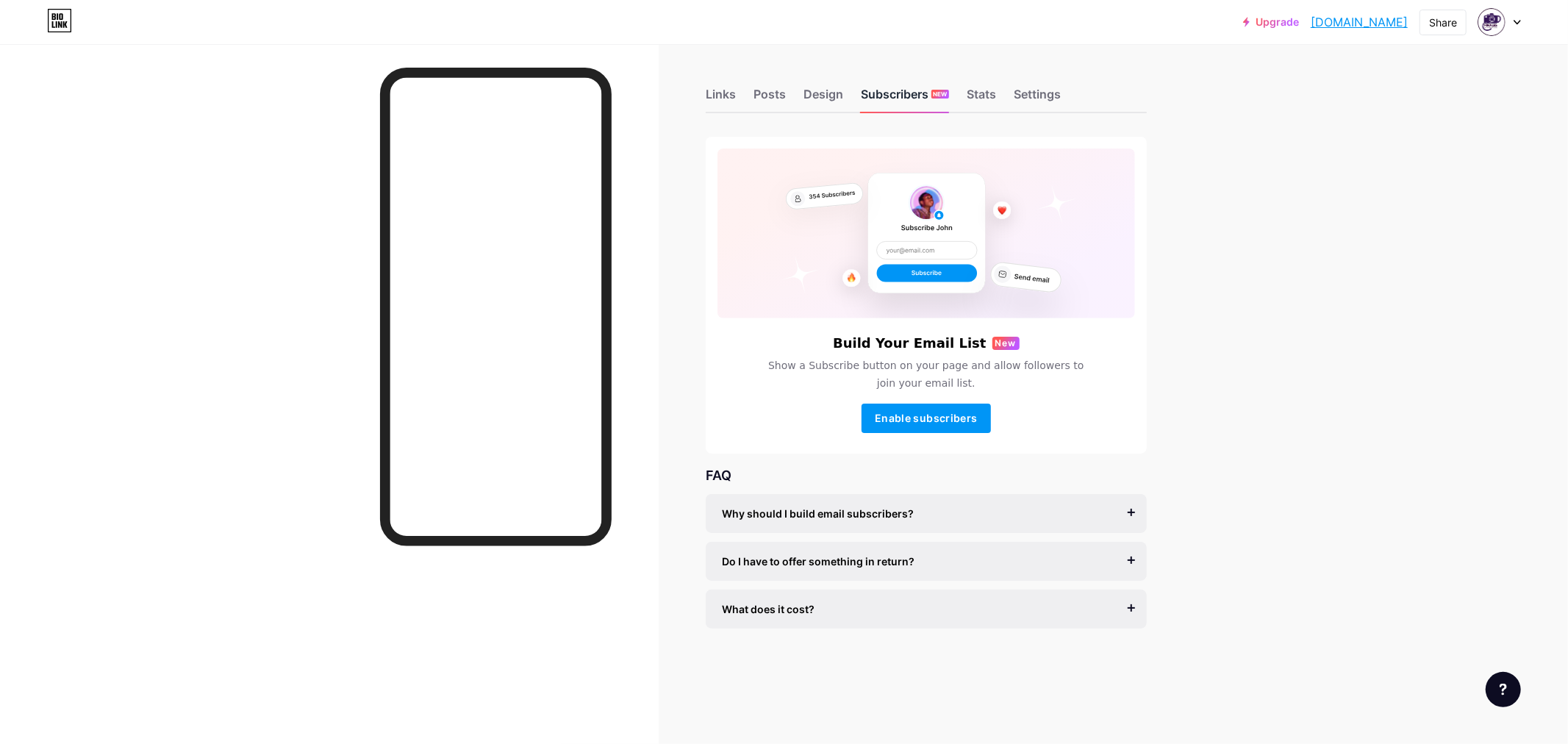
click at [934, 100] on div "Subscribers NEW" at bounding box center [905, 99] width 88 height 27
click at [960, 101] on div "Links Posts Design Subscribers NEW Stats Settings" at bounding box center [926, 88] width 441 height 52
click at [1041, 100] on div "Settings" at bounding box center [1037, 99] width 47 height 27
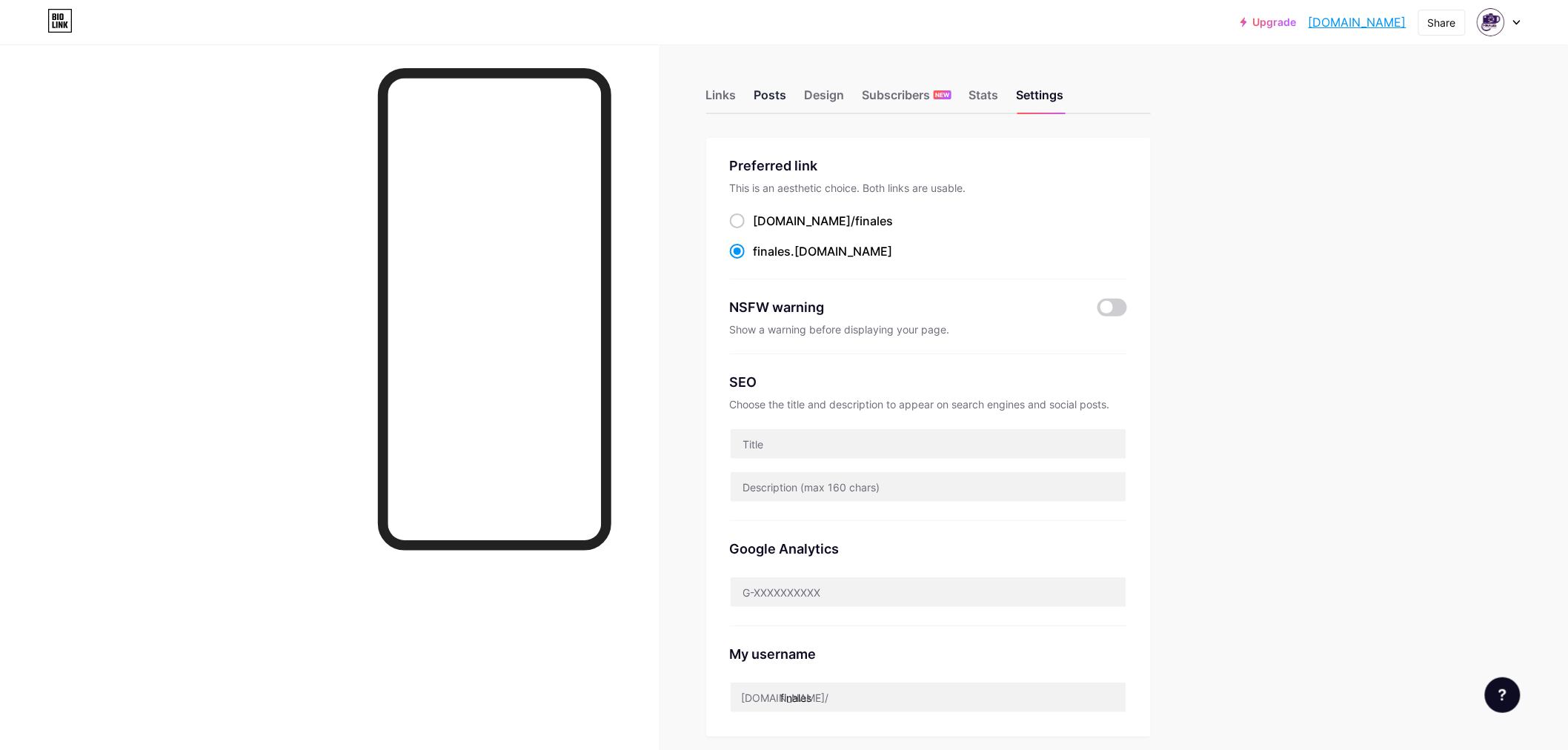
click at [778, 94] on div "Posts" at bounding box center [771, 99] width 33 height 27
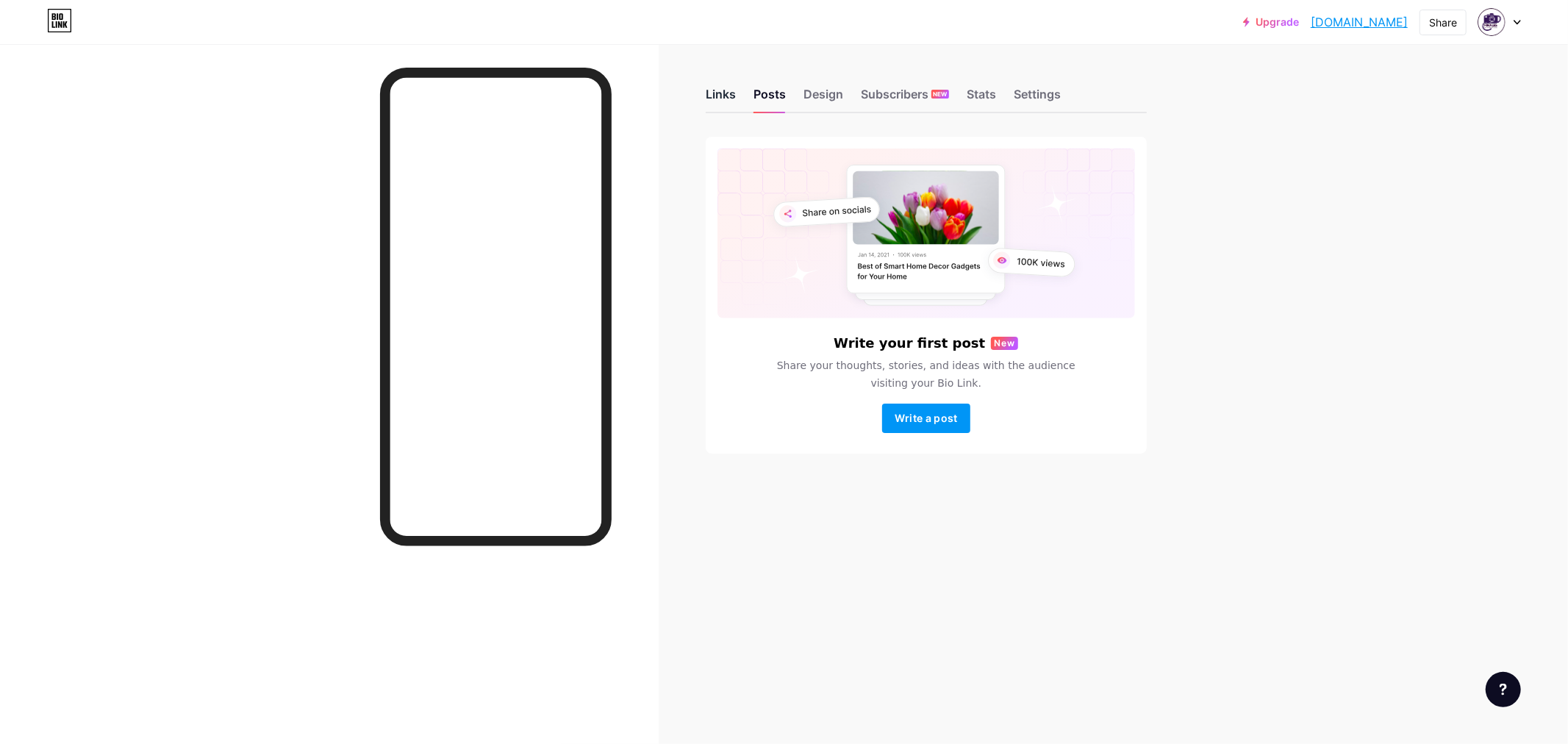
click at [724, 94] on div "Links" at bounding box center [721, 99] width 30 height 27
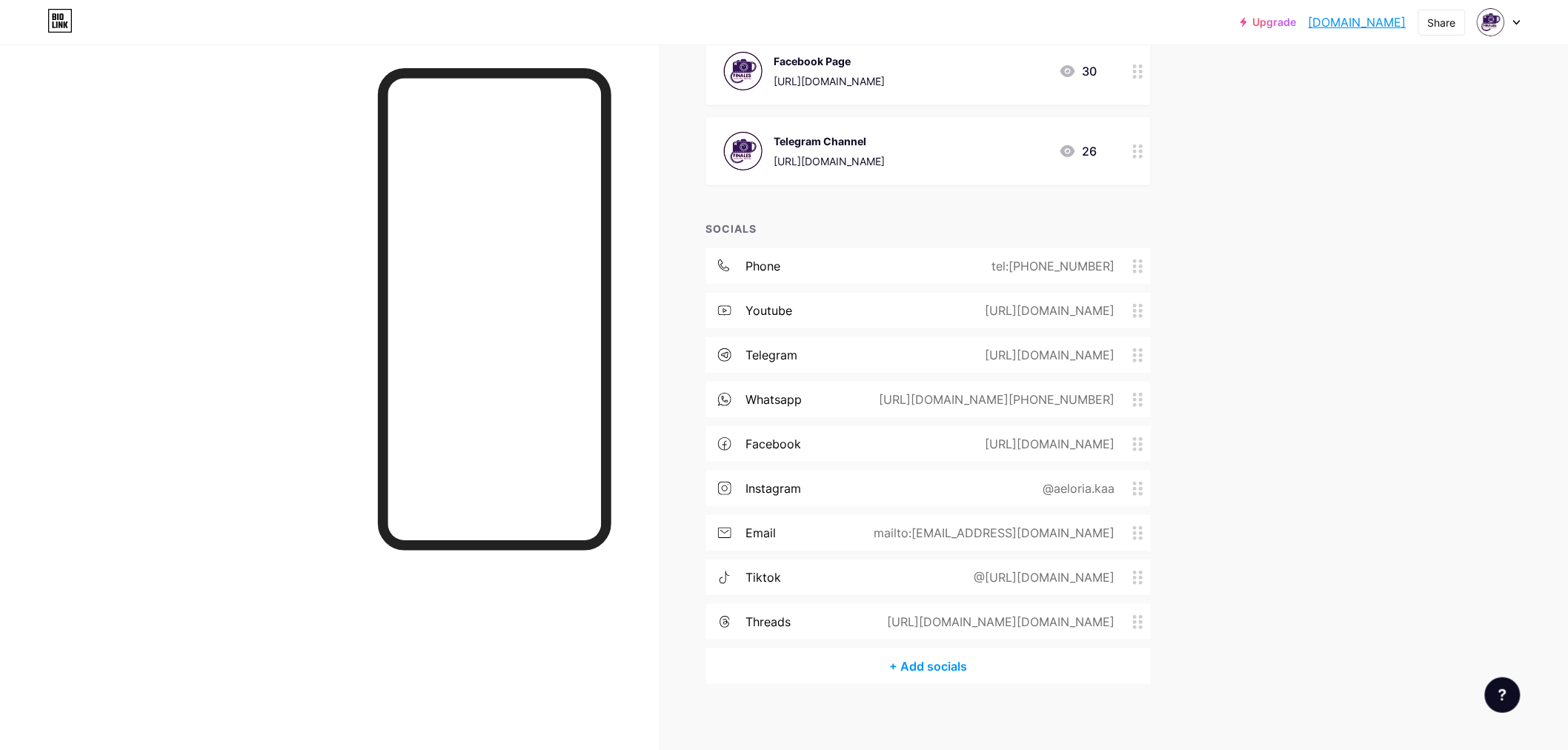
scroll to position [202, 0]
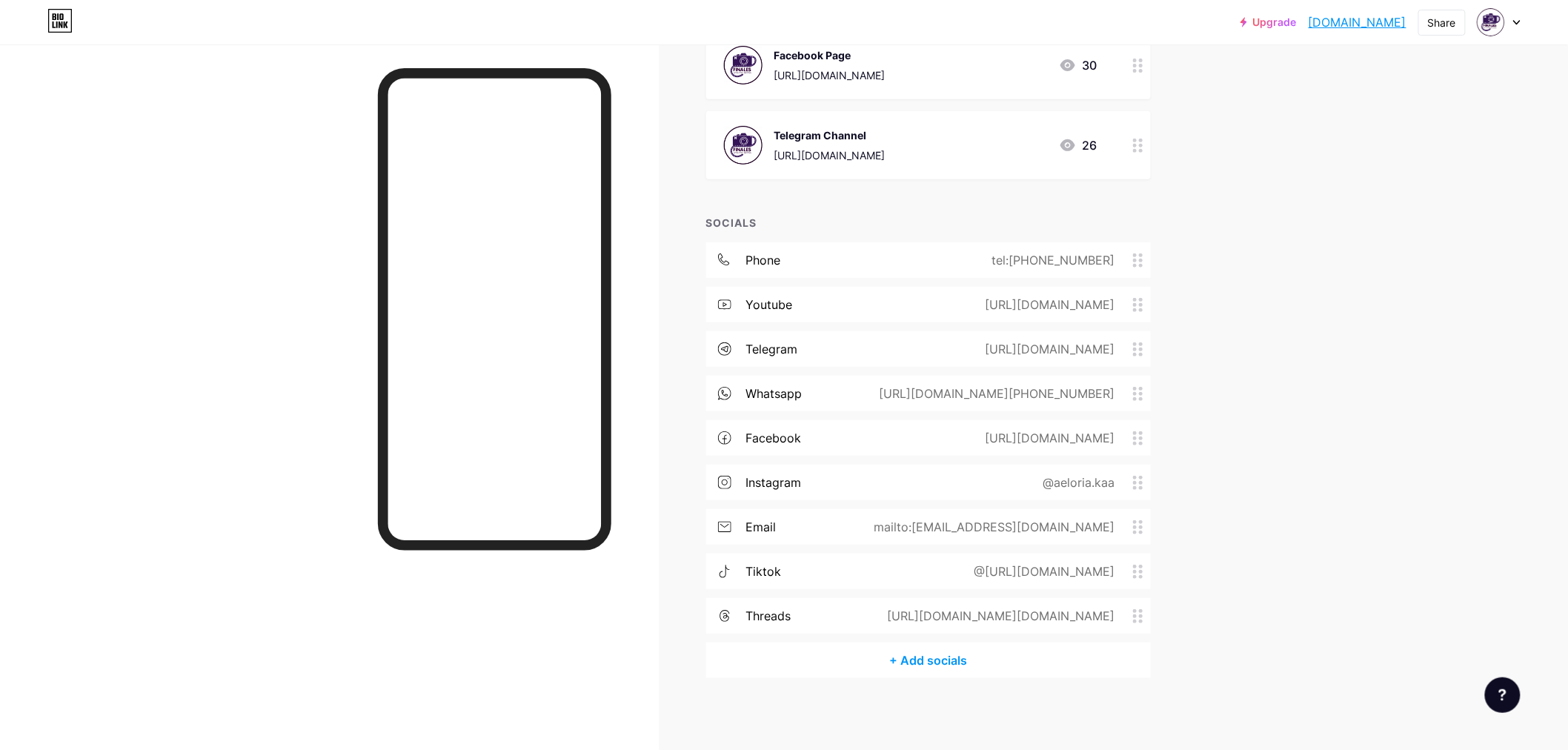
click at [1314, 490] on div "Upgrade finales.bio.lin... [DOMAIN_NAME] Share Switch accounts FINALES [DOMAIN_…" at bounding box center [784, 275] width 1568 height 955
click at [1411, 29] on div at bounding box center [1498, 23] width 43 height 27
drag, startPoint x: 1438, startPoint y: 389, endPoint x: 1406, endPoint y: 403, distance: 34.9
click at [1411, 389] on div "Upgrade finales.bio.lin... [DOMAIN_NAME] Share Switch accounts FINALES [DOMAIN_…" at bounding box center [784, 275] width 1568 height 955
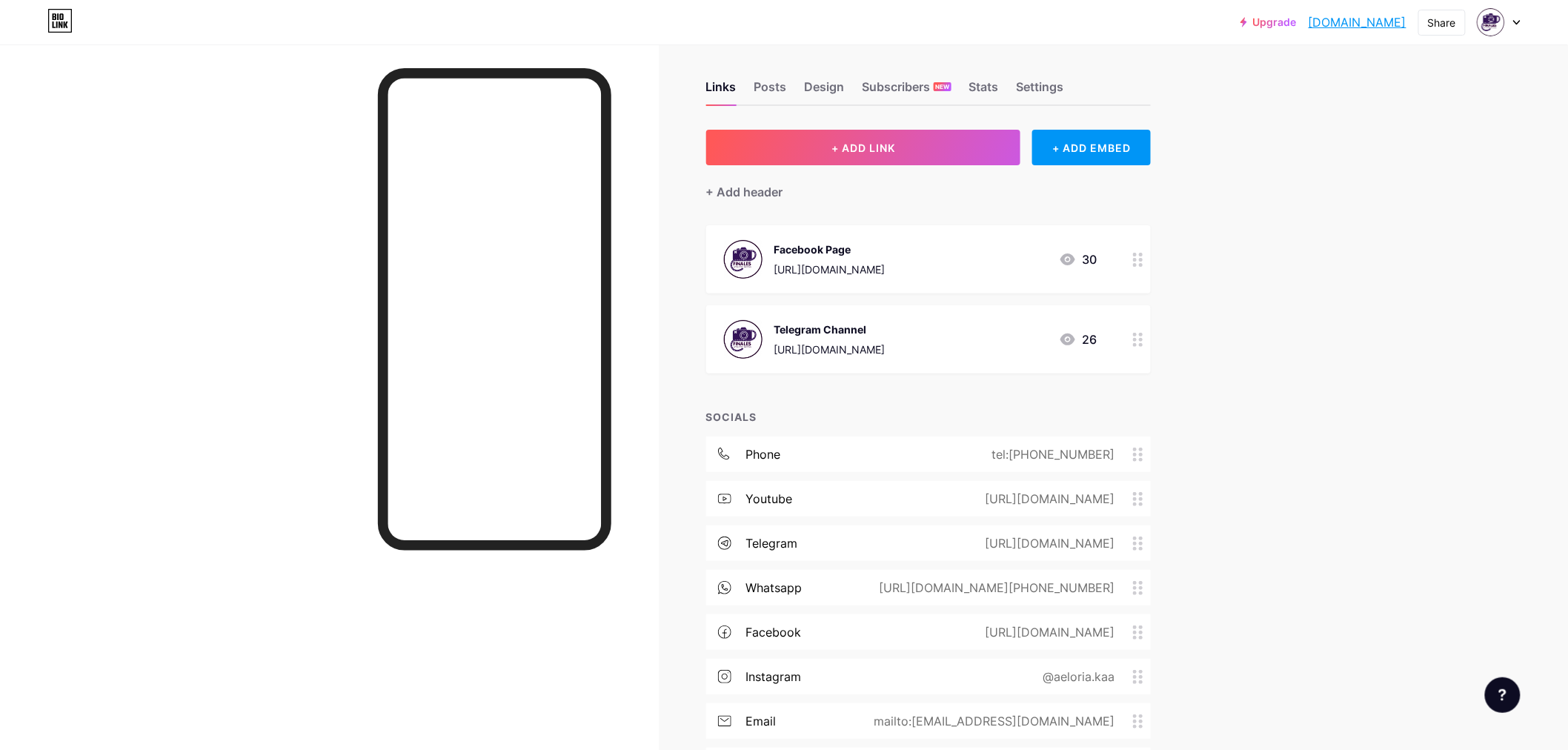
scroll to position [0, 0]
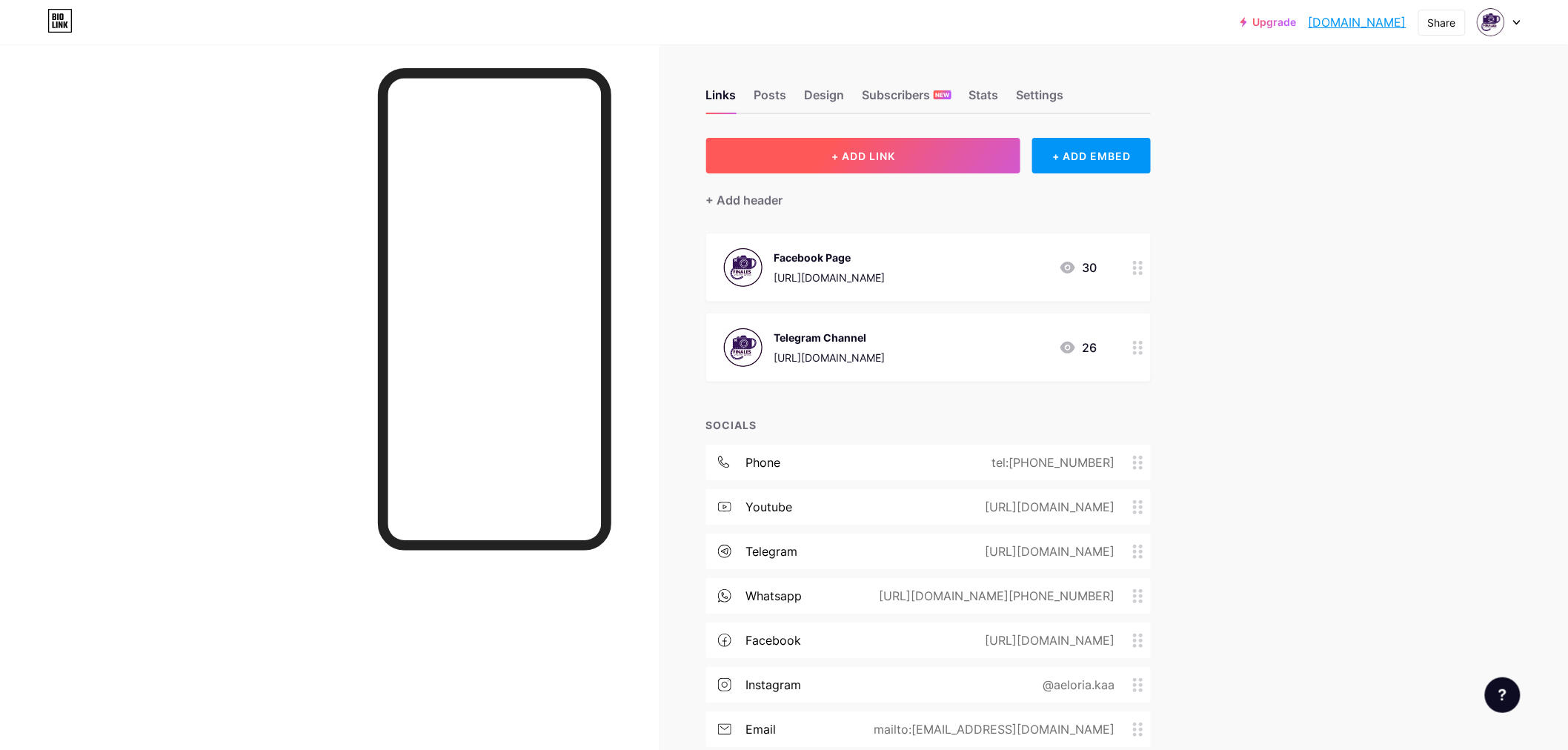
click at [959, 157] on button "+ ADD LINK" at bounding box center [863, 156] width 315 height 35
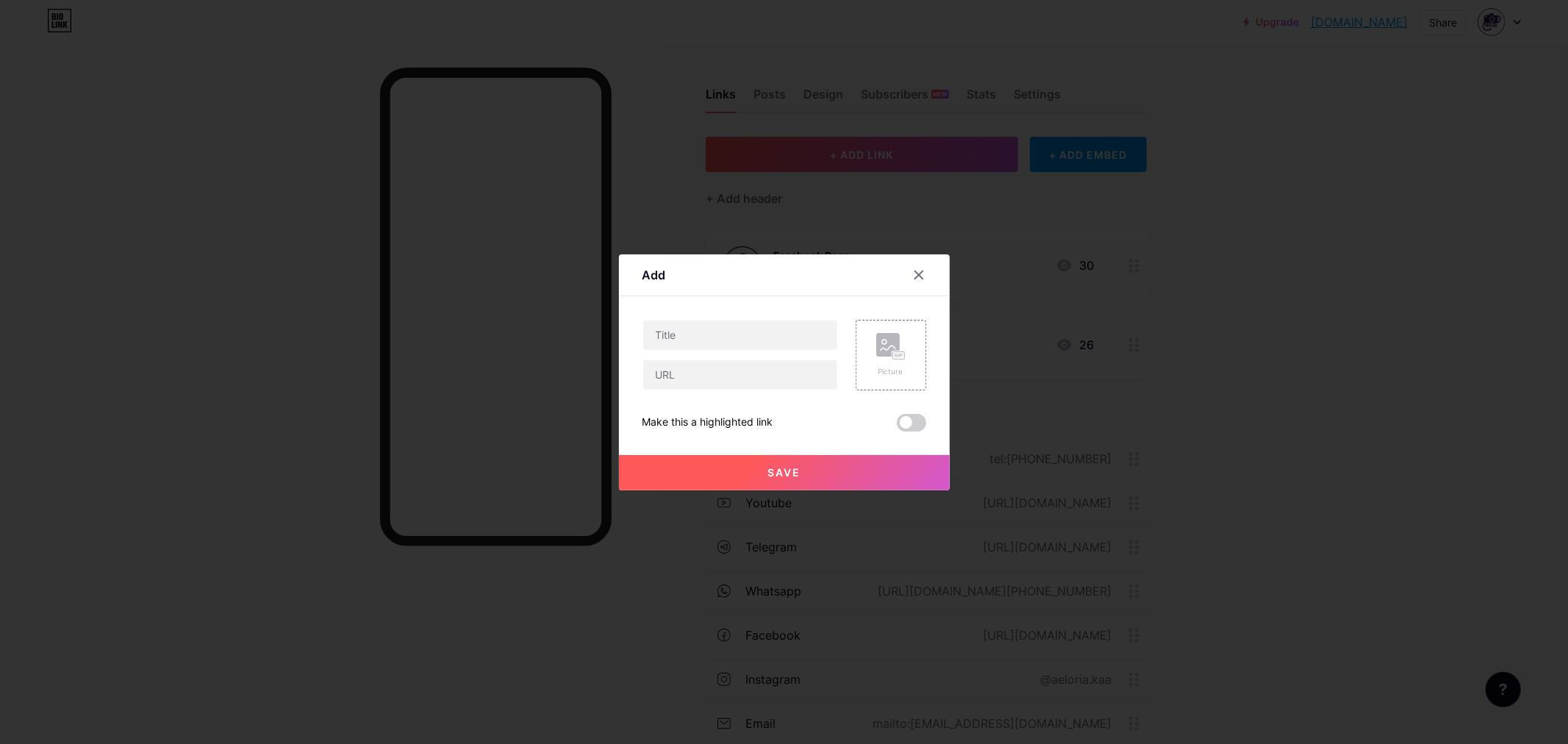
drag, startPoint x: 914, startPoint y: 276, endPoint x: 906, endPoint y: 272, distance: 8.9
click at [913, 275] on icon at bounding box center [919, 275] width 12 height 12
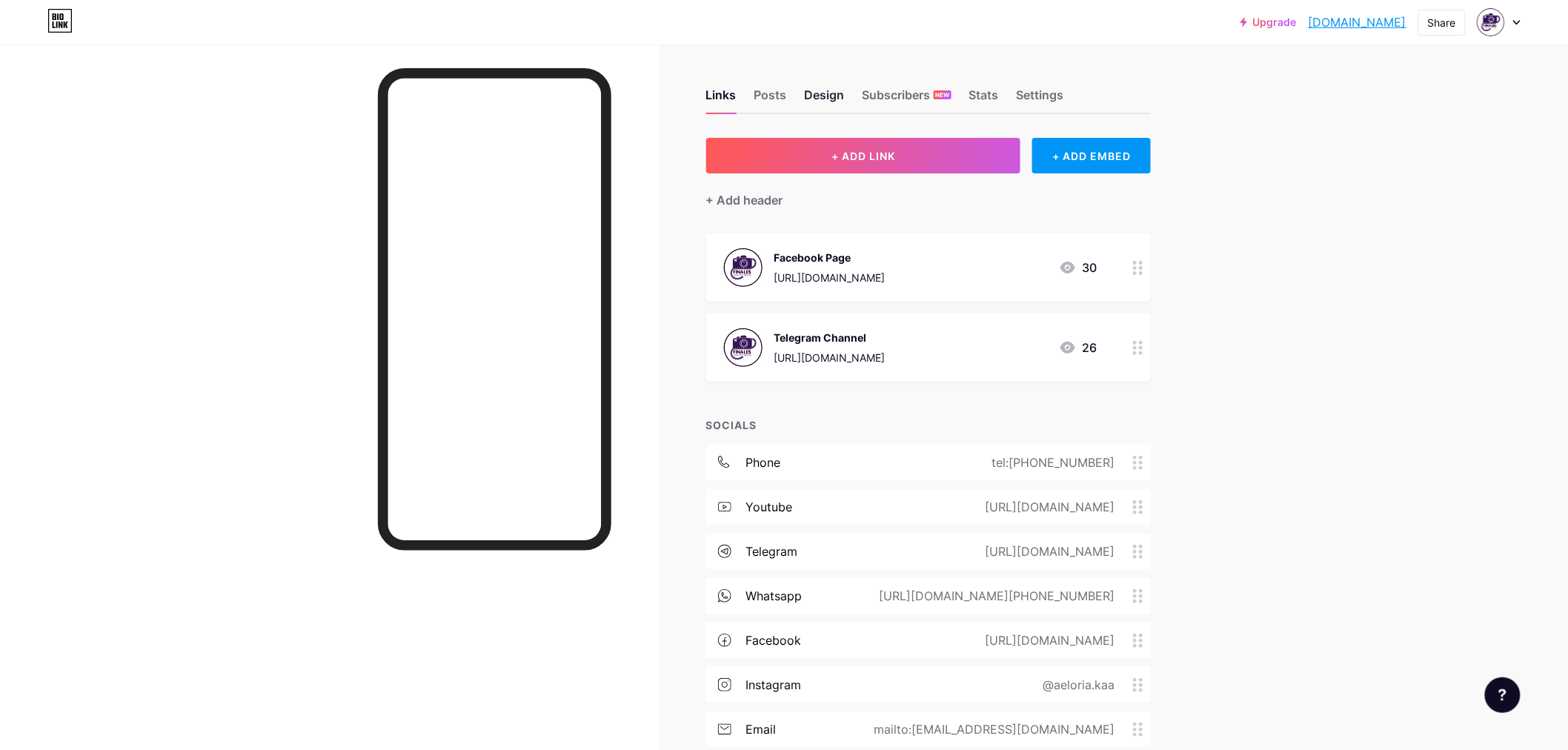
click at [812, 100] on div "Design" at bounding box center [824, 99] width 40 height 27
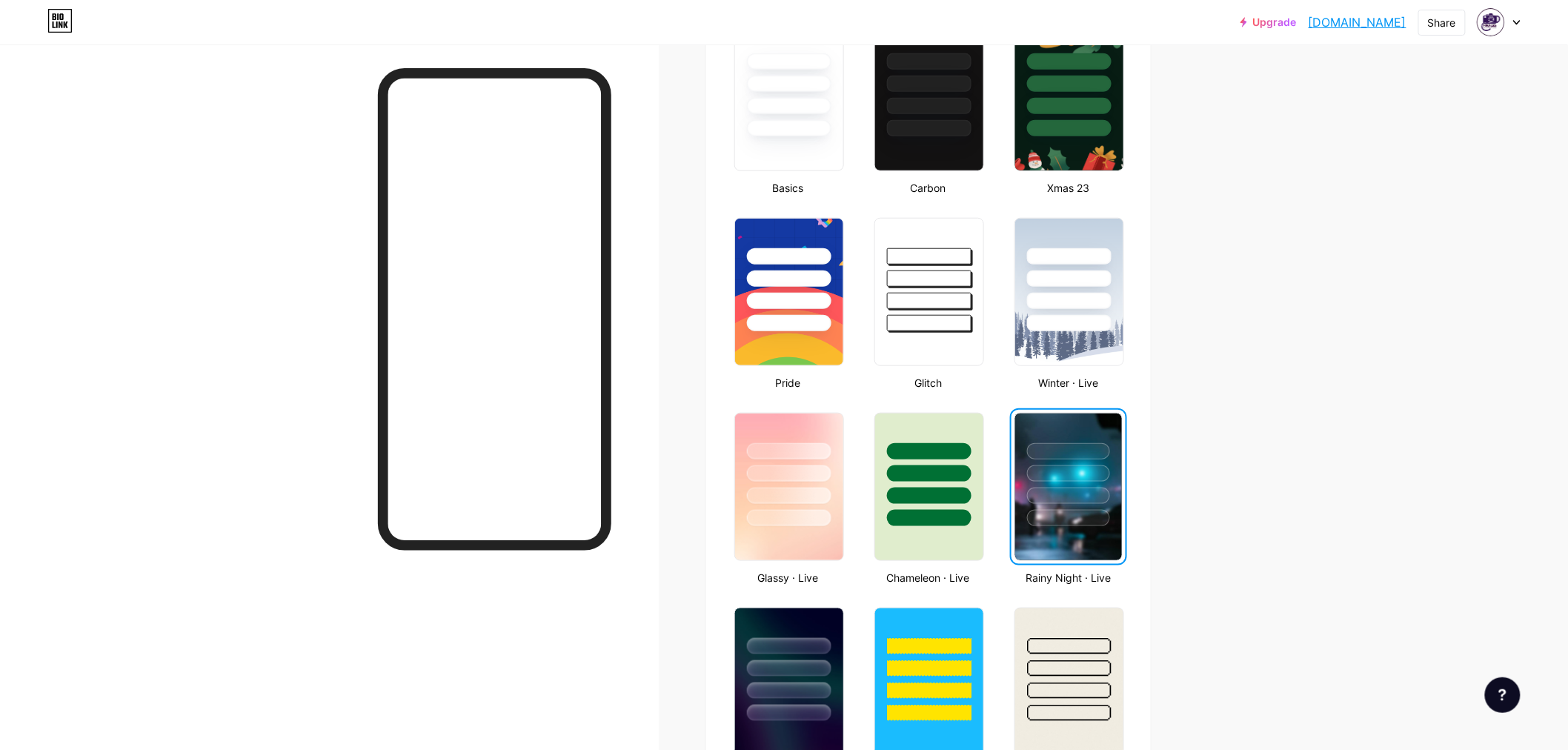
scroll to position [576, 0]
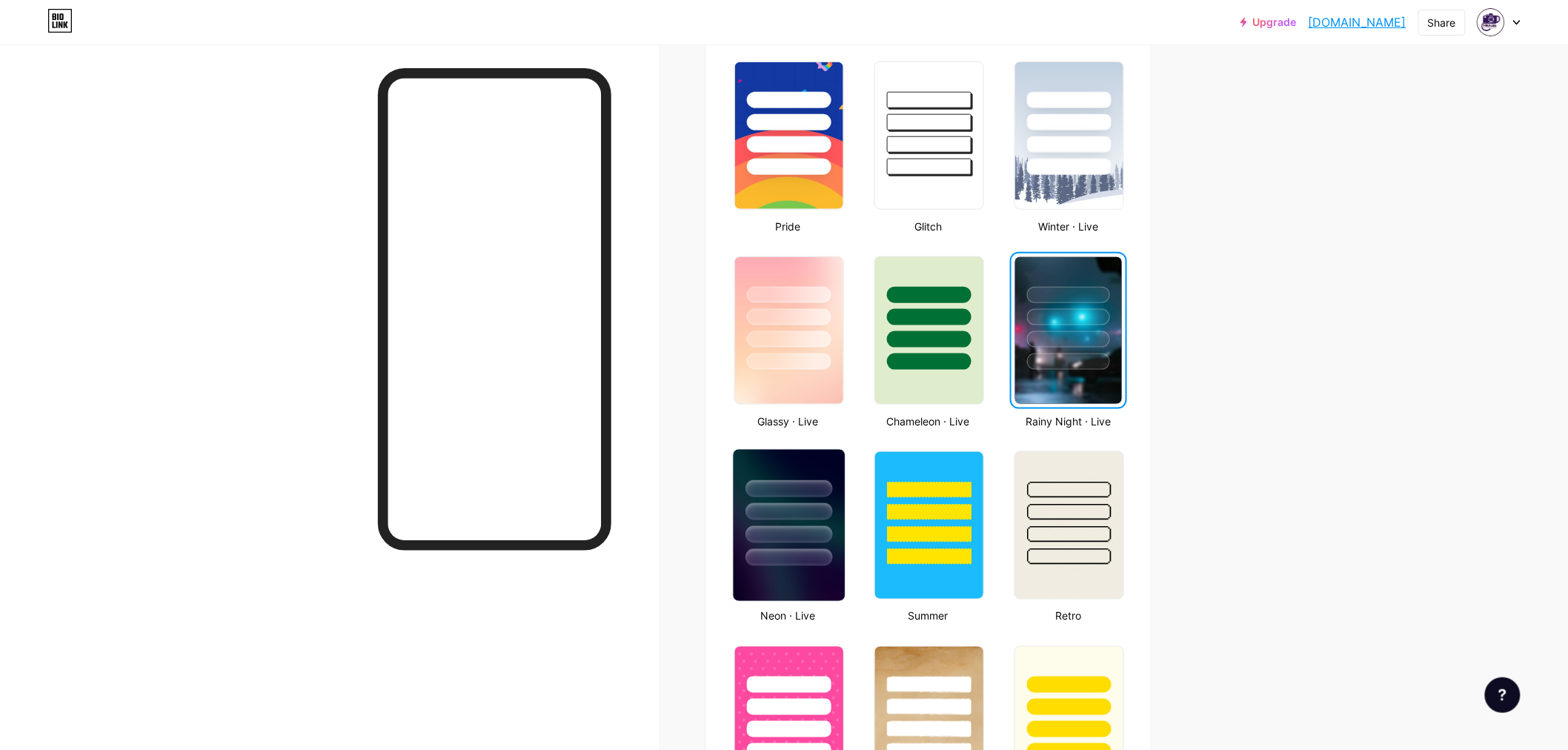
click at [771, 531] on div at bounding box center [788, 535] width 87 height 17
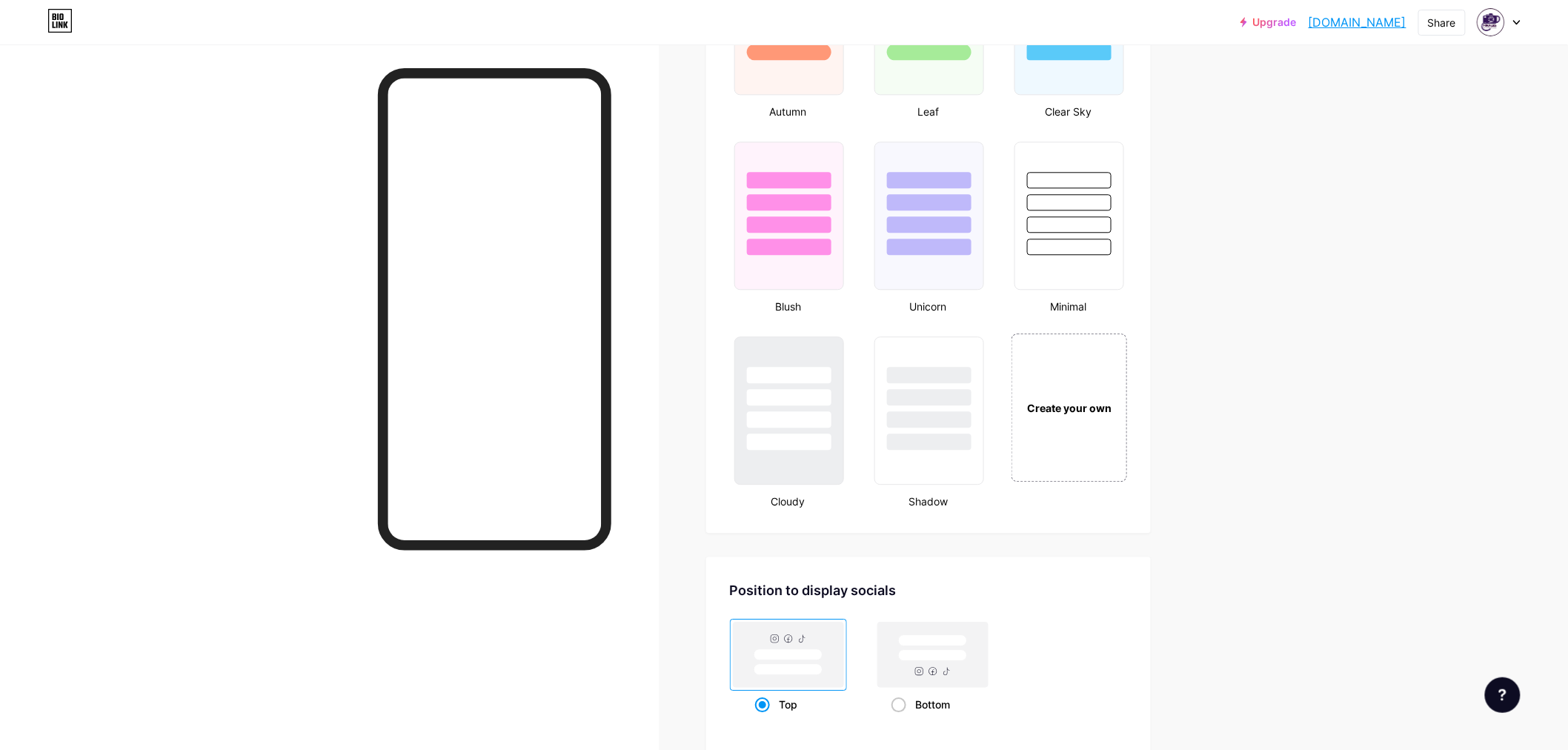
scroll to position [1565, 0]
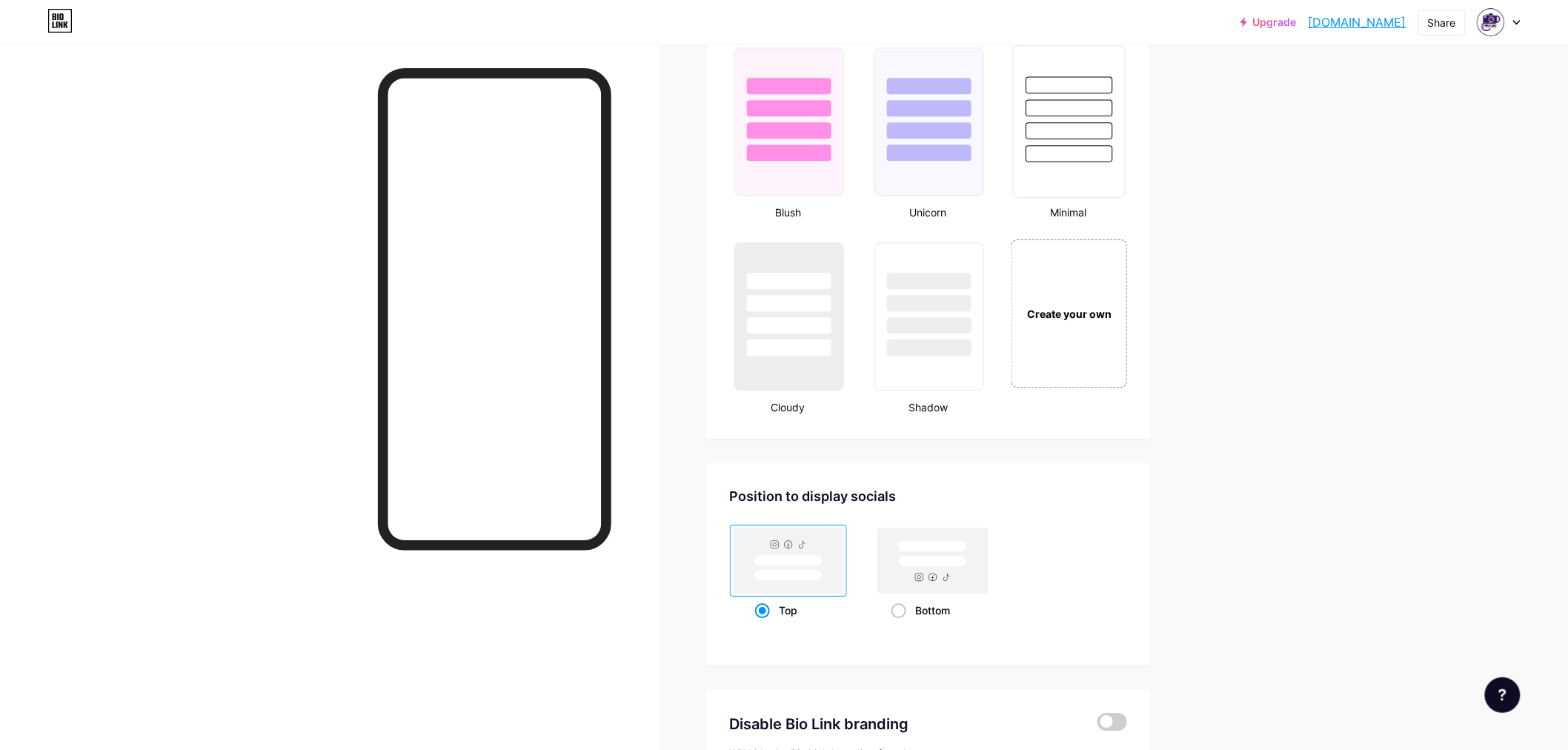
click at [1094, 173] on div at bounding box center [1069, 121] width 113 height 152
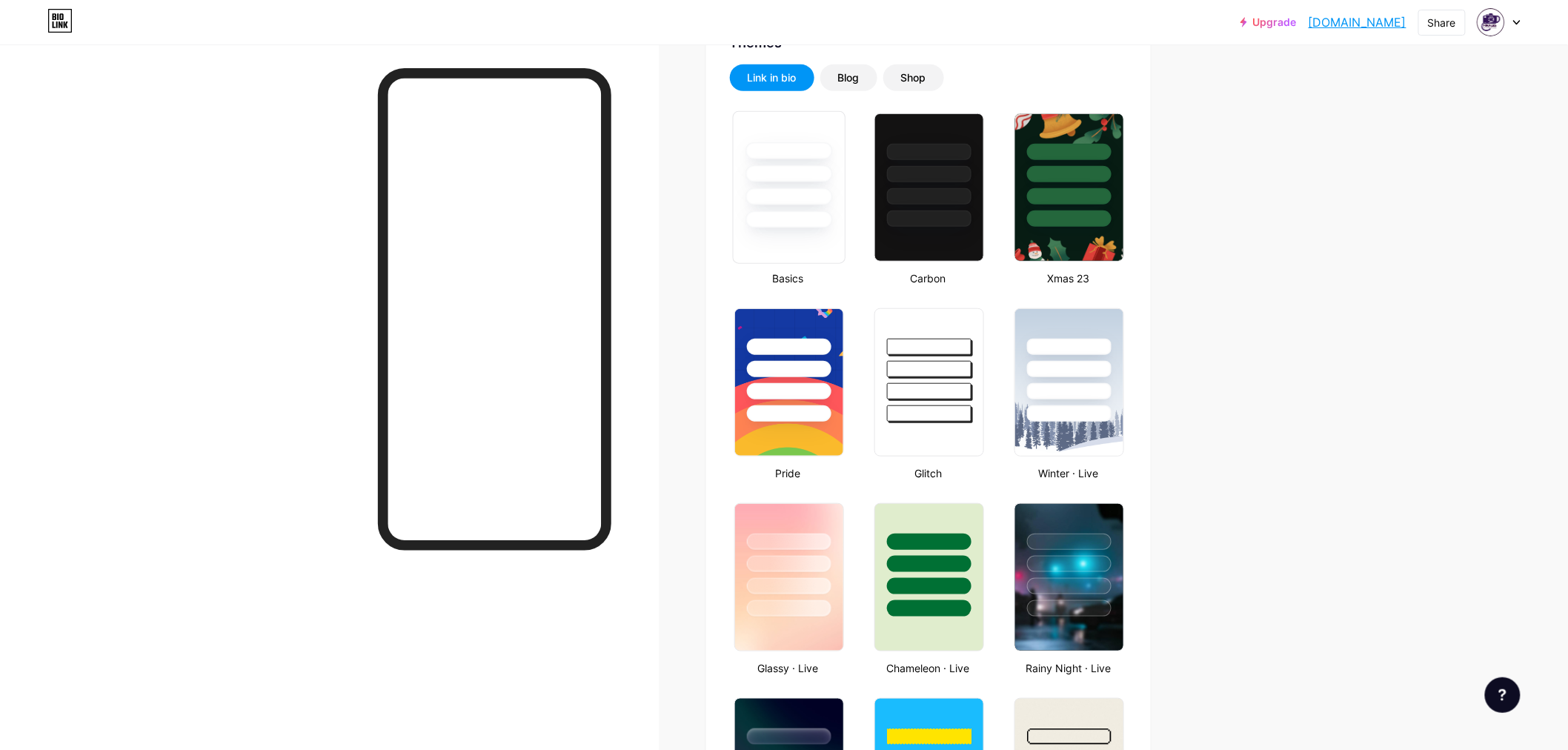
scroll to position [247, 0]
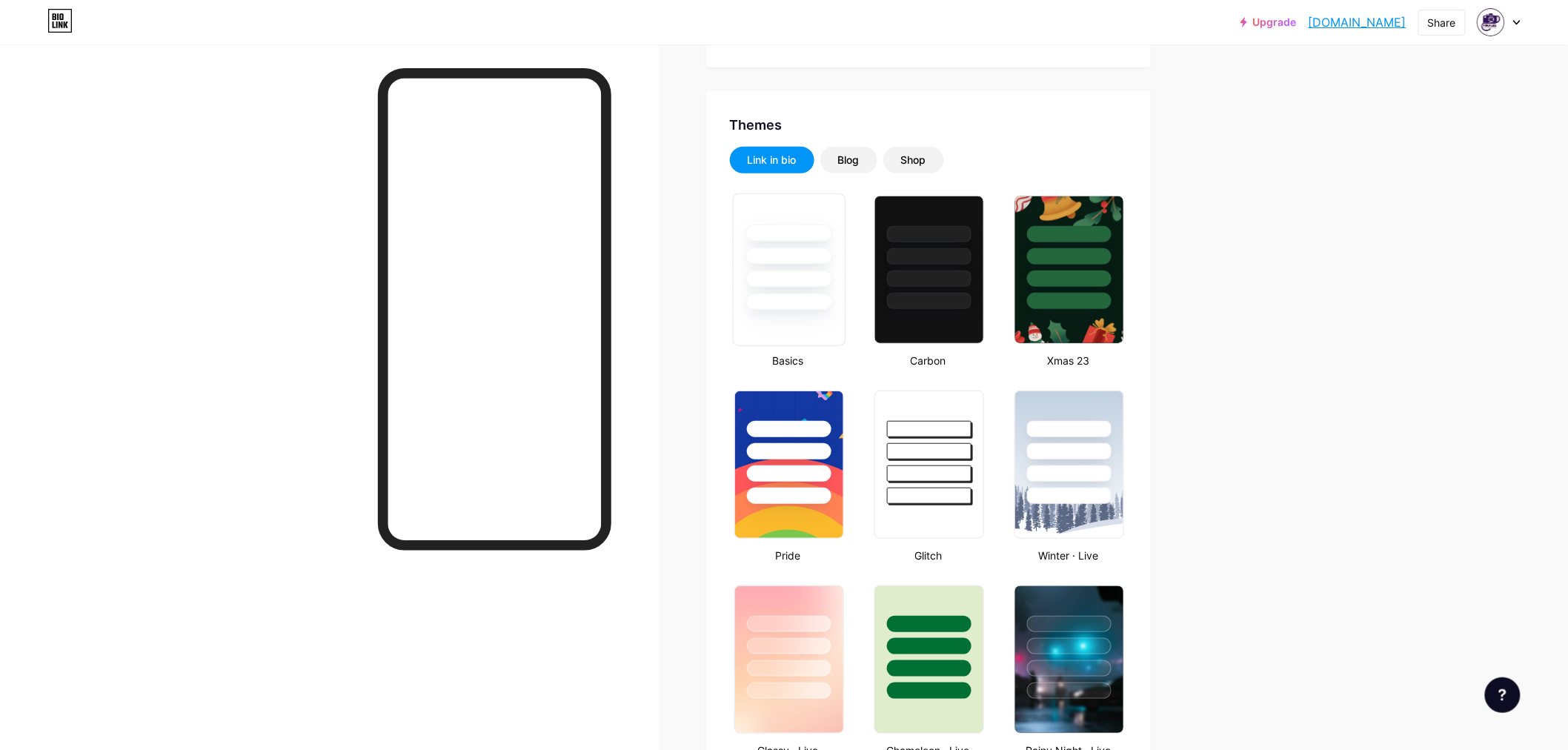
click at [832, 304] on div at bounding box center [788, 302] width 87 height 17
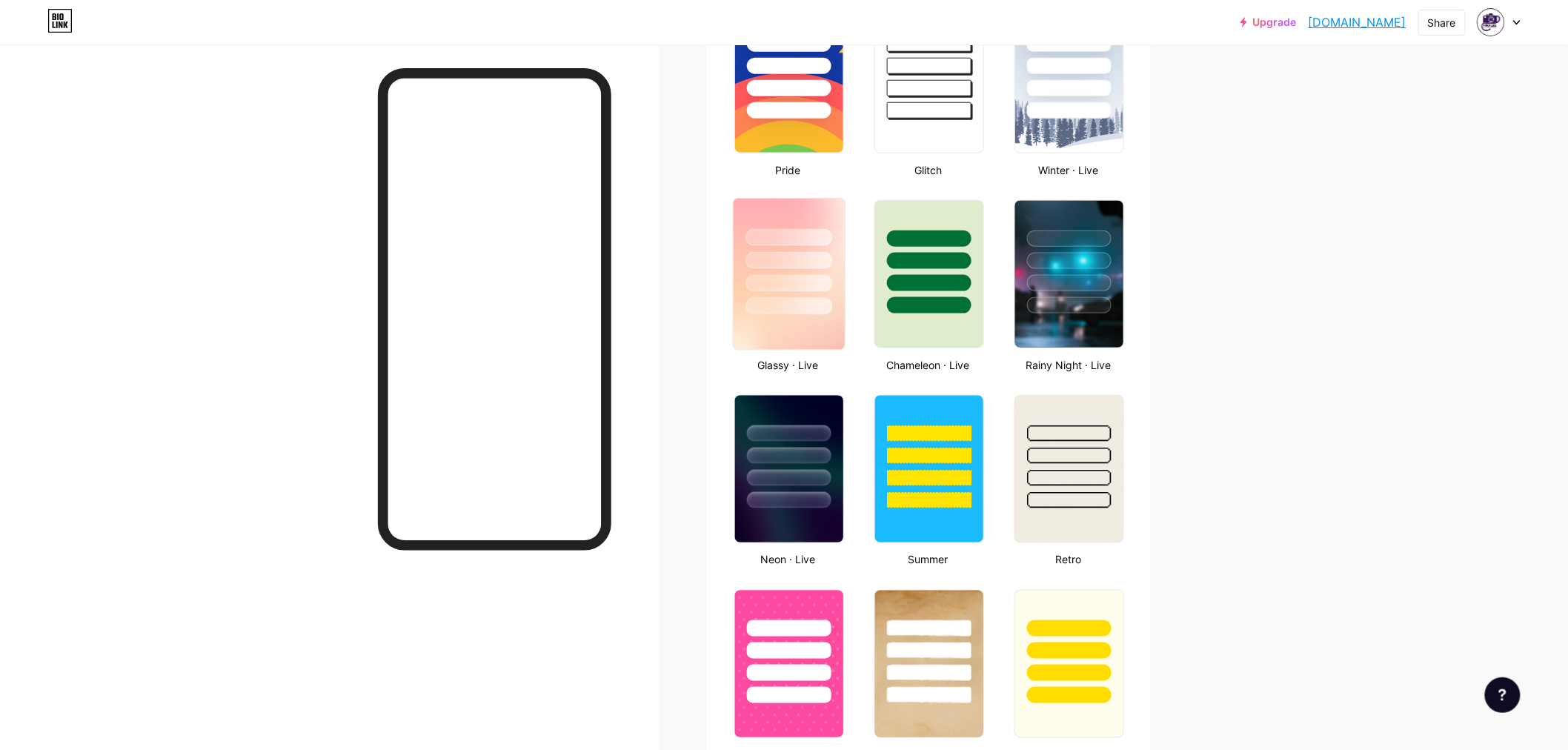
scroll to position [742, 0]
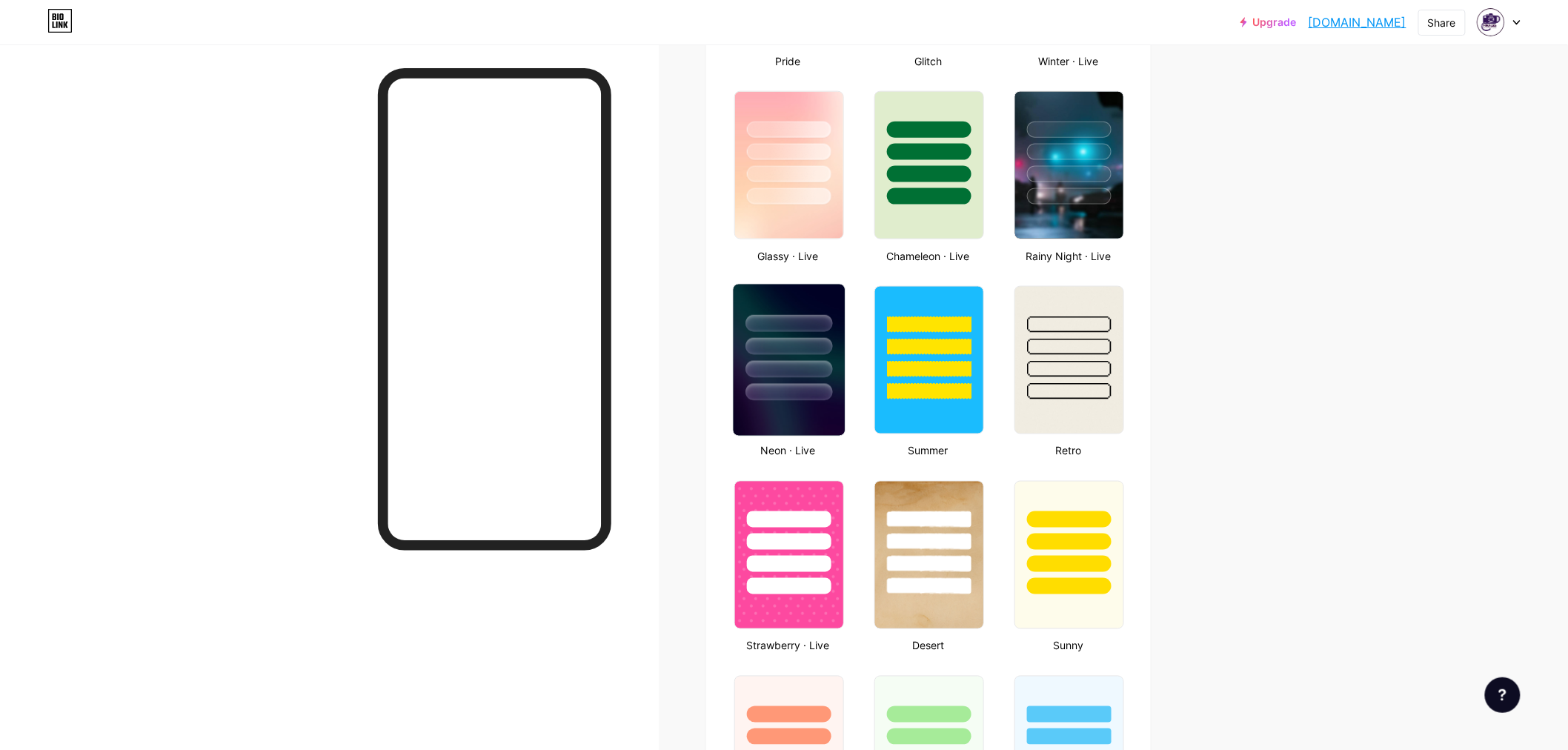
click at [802, 364] on div at bounding box center [788, 370] width 87 height 17
click at [1047, 404] on img at bounding box center [1069, 360] width 111 height 152
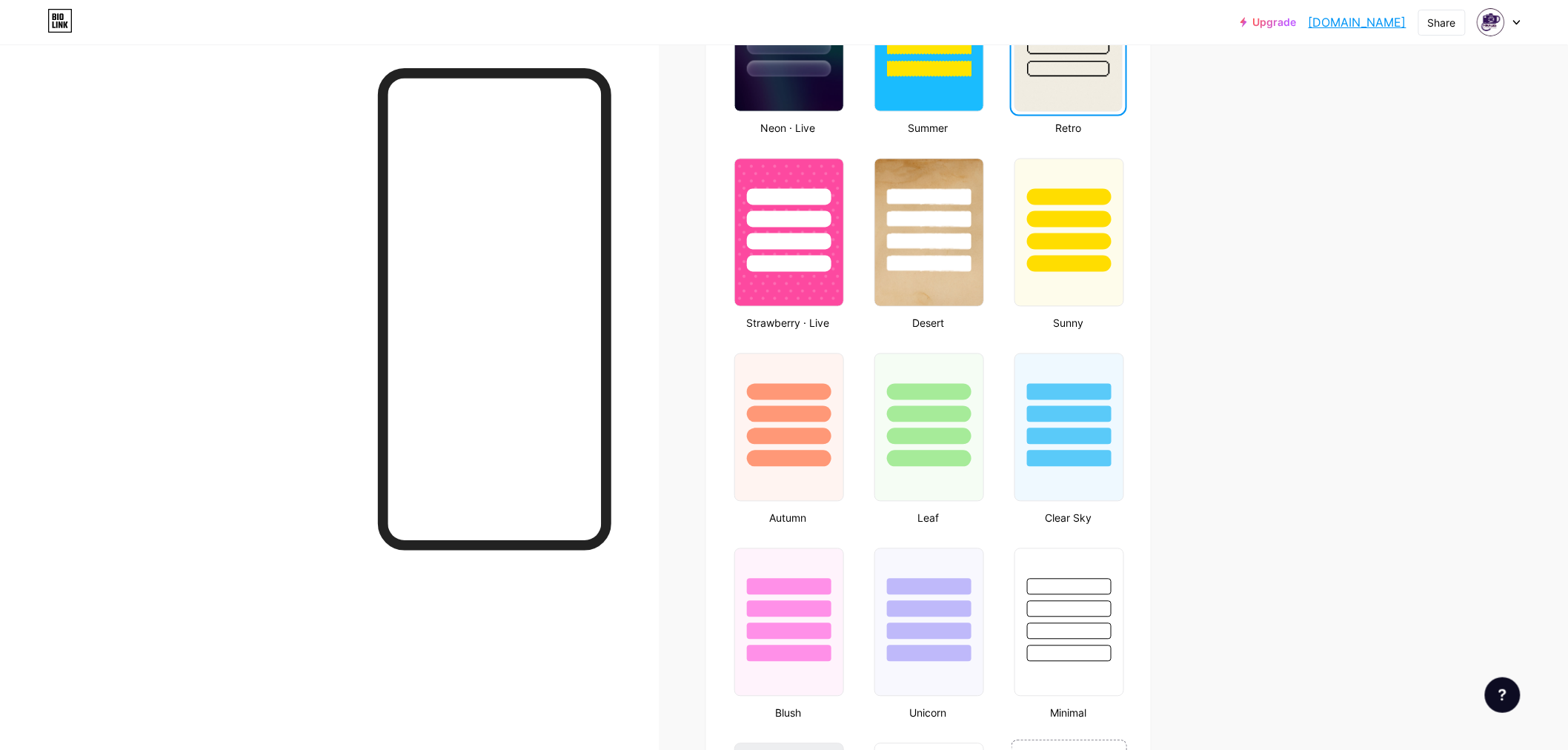
scroll to position [1071, 0]
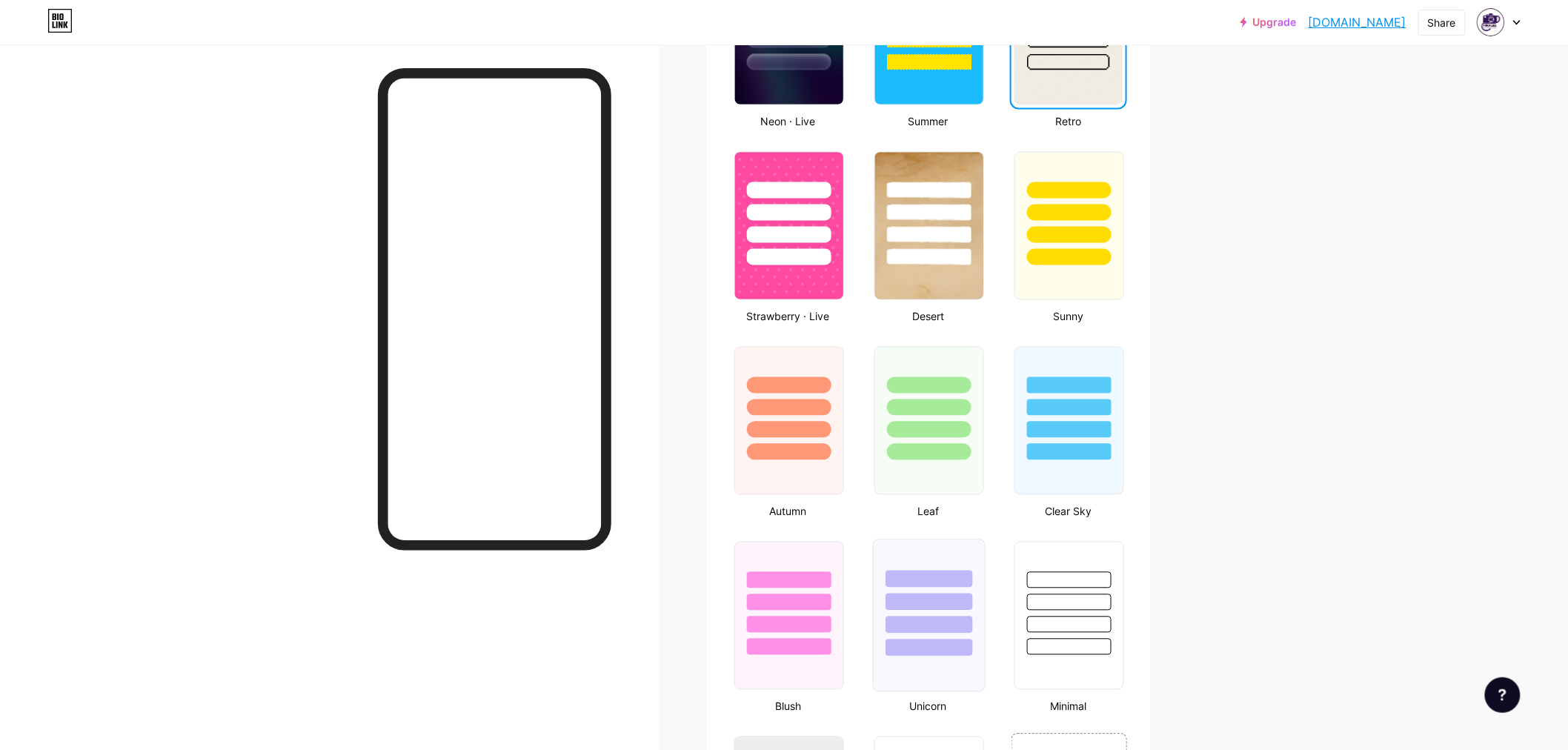
click at [960, 549] on div at bounding box center [929, 598] width 111 height 116
click at [1411, 23] on div "Share" at bounding box center [1441, 23] width 28 height 15
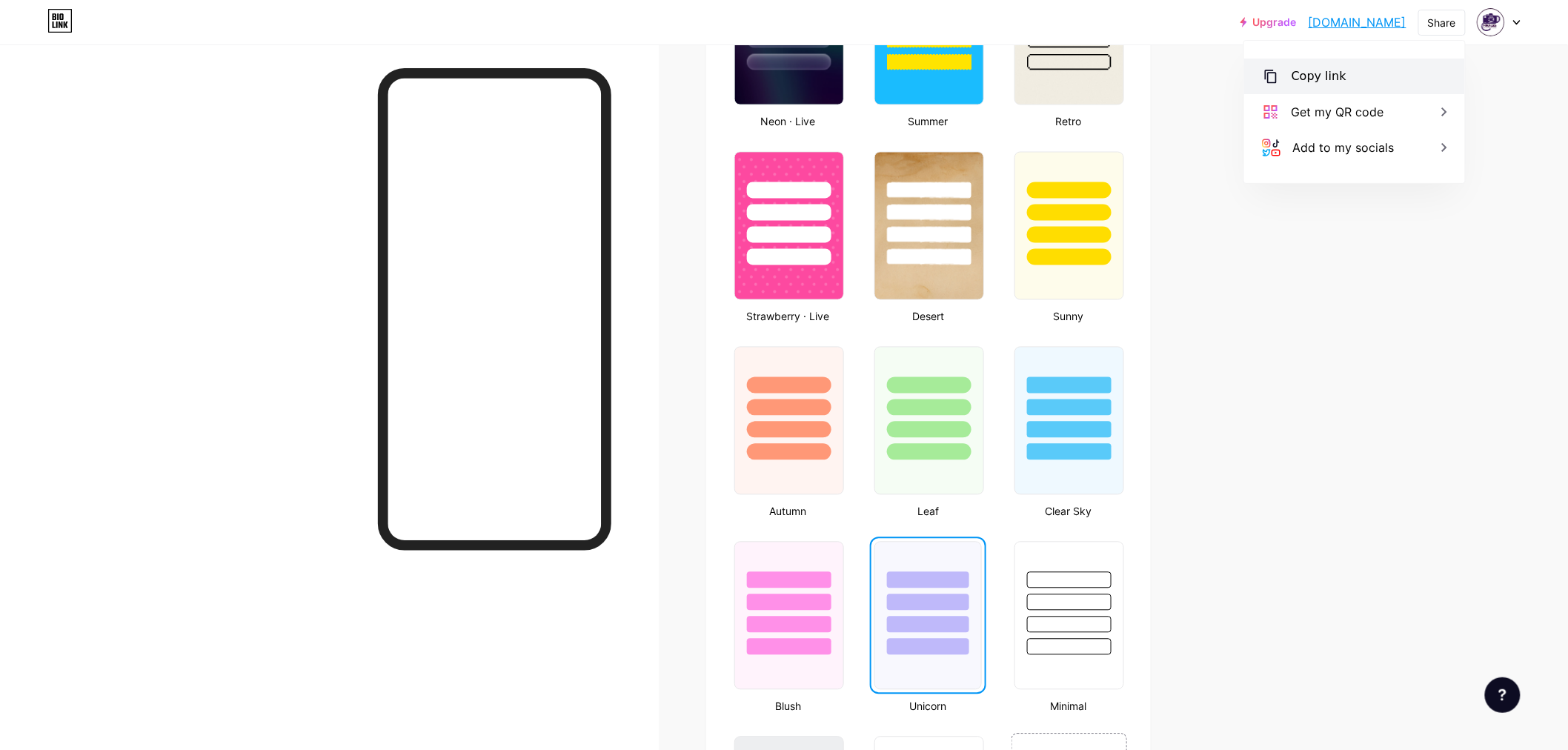
click at [1397, 78] on div "Copy link" at bounding box center [1354, 77] width 220 height 35
click at [1316, 287] on div "Upgrade finales.bio.lin... [DOMAIN_NAME] Share Copied [DOMAIN_NAME] Get my QR c…" at bounding box center [784, 189] width 1568 height 2519
